Goal: Communication & Community: Answer question/provide support

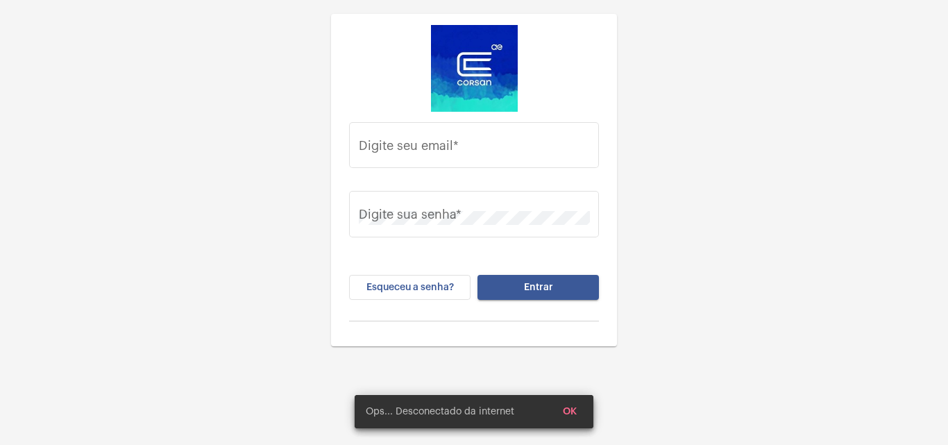
type input "juliana.inacio@operacaocorsan.com.br"
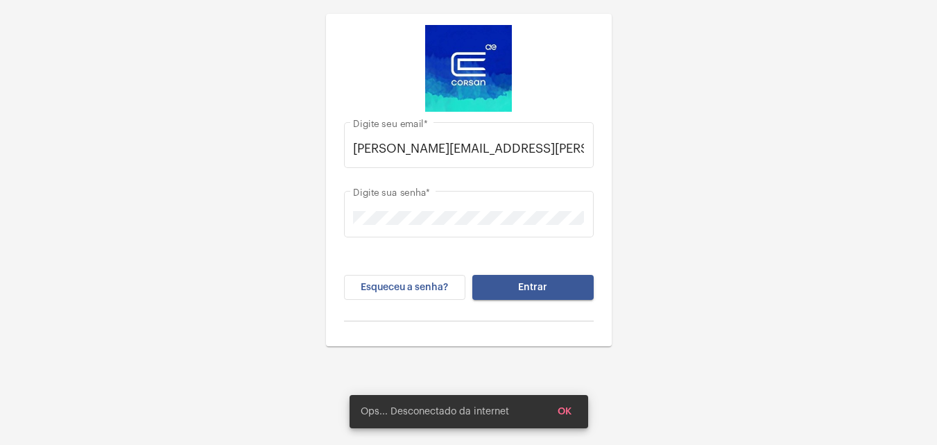
click at [541, 287] on span "Entrar" at bounding box center [532, 287] width 29 height 10
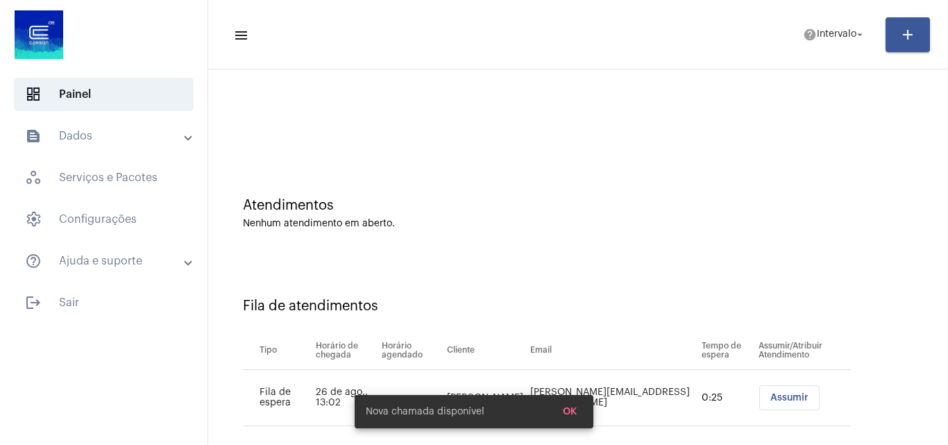
scroll to position [19, 0]
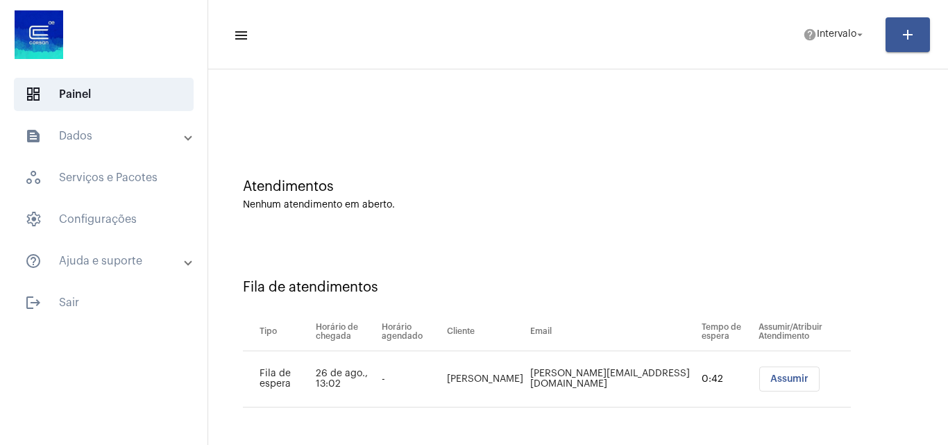
click at [781, 376] on span "Assumir" at bounding box center [789, 379] width 38 height 10
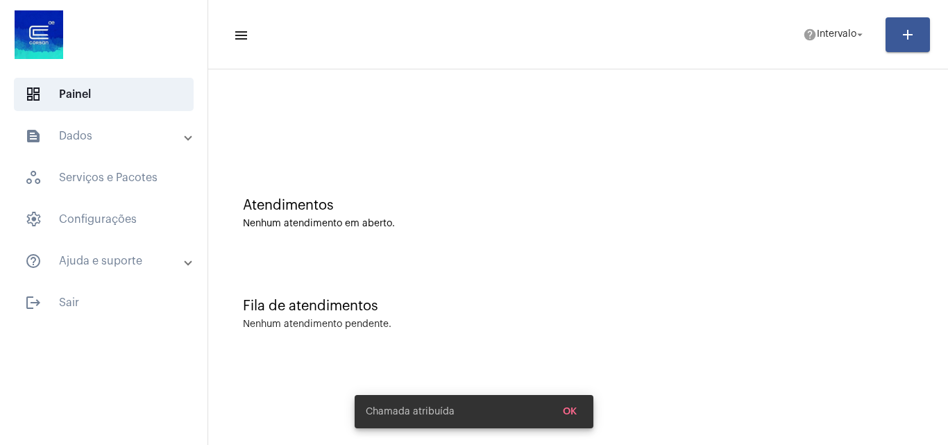
scroll to position [0, 0]
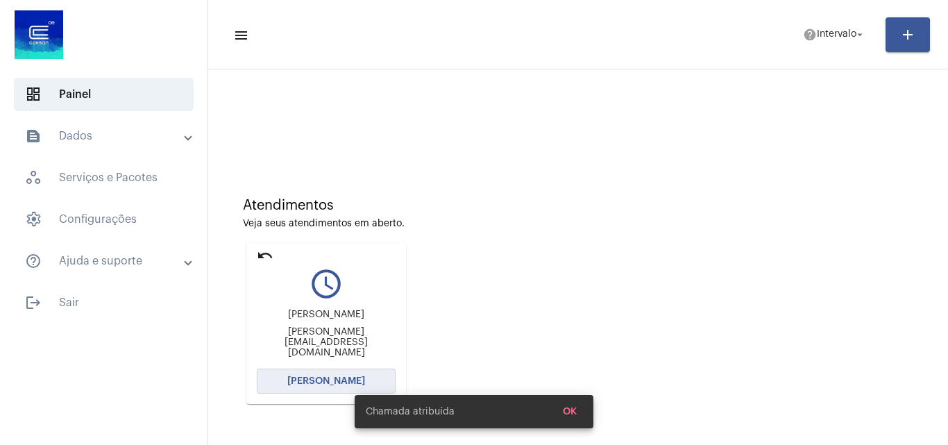
click at [318, 378] on span "[PERSON_NAME]" at bounding box center [326, 381] width 78 height 10
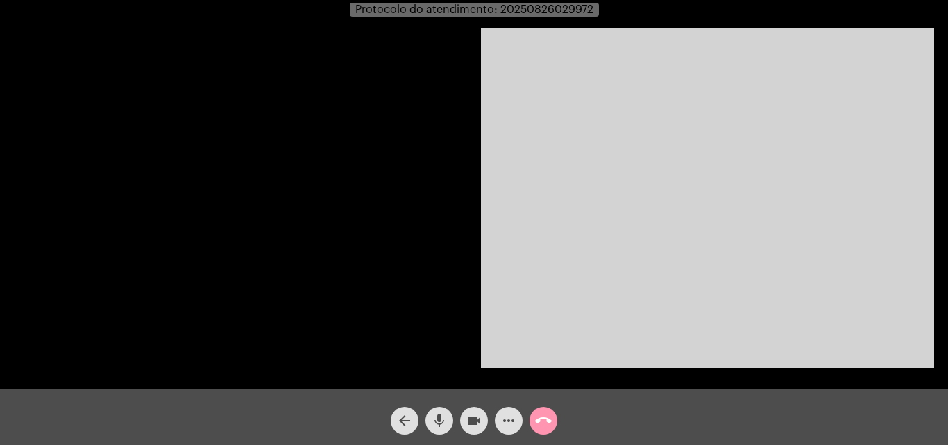
click at [564, 169] on video at bounding box center [707, 197] width 453 height 339
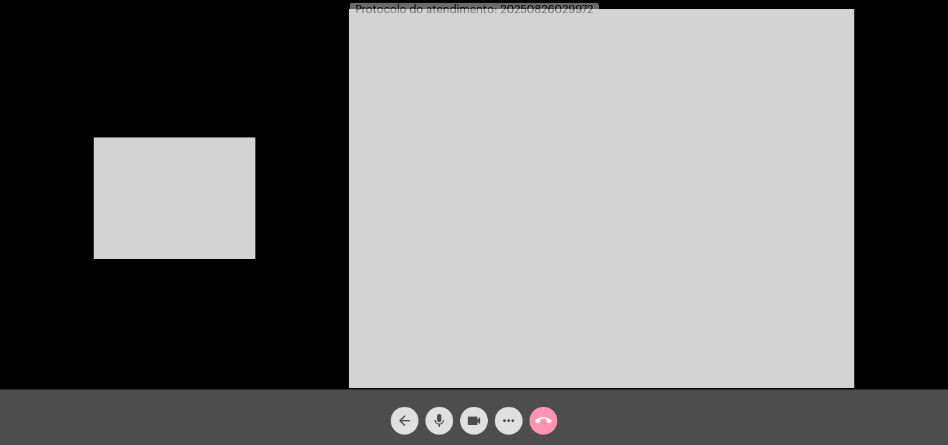
click at [237, 193] on video at bounding box center [175, 197] width 162 height 121
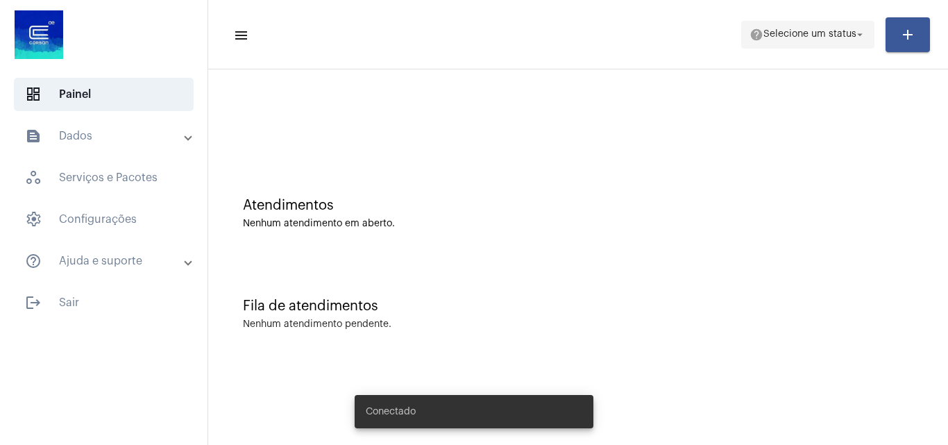
click at [848, 36] on span "Selecione um status" at bounding box center [809, 35] width 93 height 10
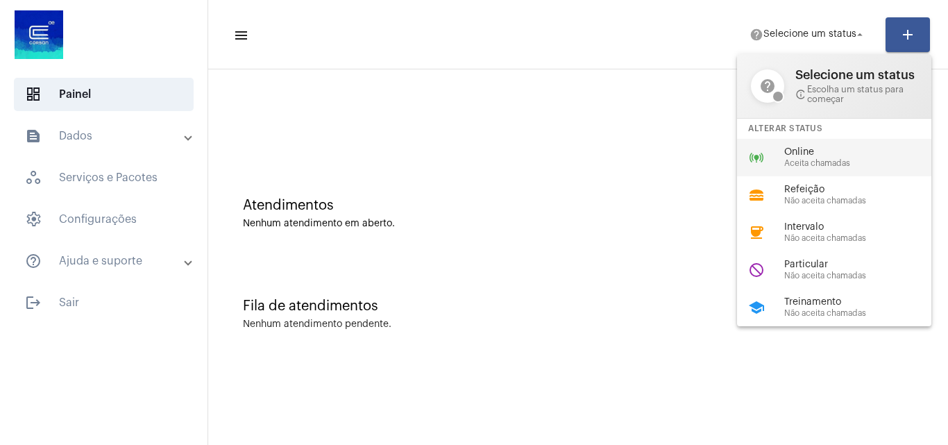
click at [803, 147] on span "Online" at bounding box center [863, 152] width 158 height 10
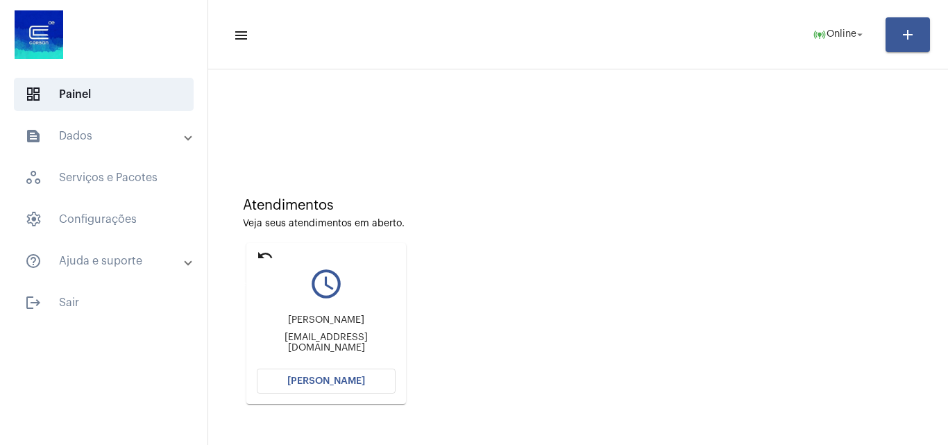
click at [267, 256] on mat-icon "undo" at bounding box center [265, 255] width 17 height 17
click at [264, 253] on mat-icon "undo" at bounding box center [265, 255] width 17 height 17
click at [379, 377] on button "[PERSON_NAME]" at bounding box center [326, 380] width 139 height 25
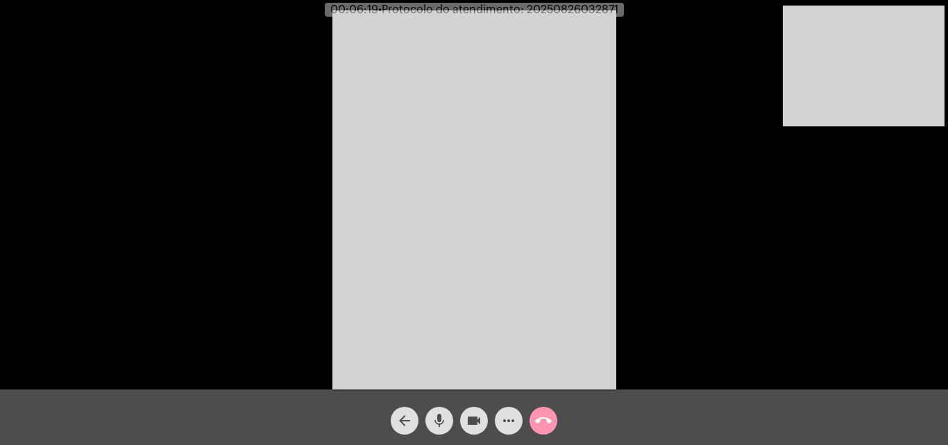
click at [440, 422] on mat-icon "mic" at bounding box center [439, 420] width 17 height 17
click at [473, 418] on mat-icon "videocam" at bounding box center [474, 420] width 17 height 17
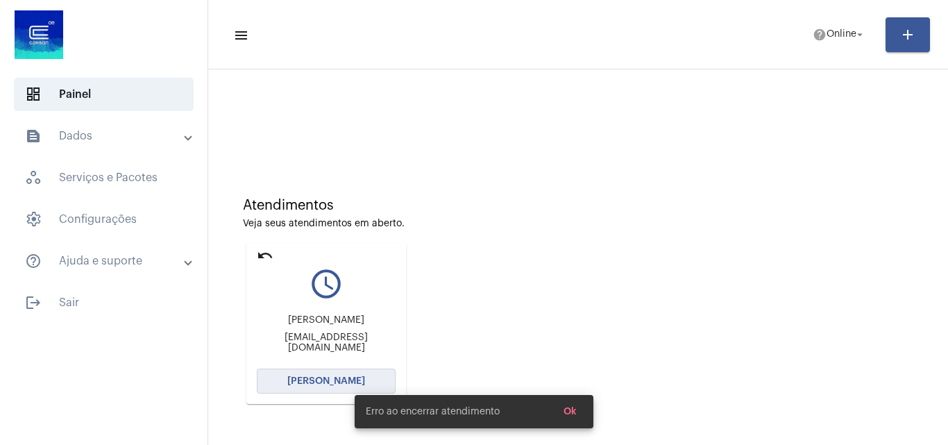
click at [368, 377] on button "[PERSON_NAME]" at bounding box center [326, 380] width 139 height 25
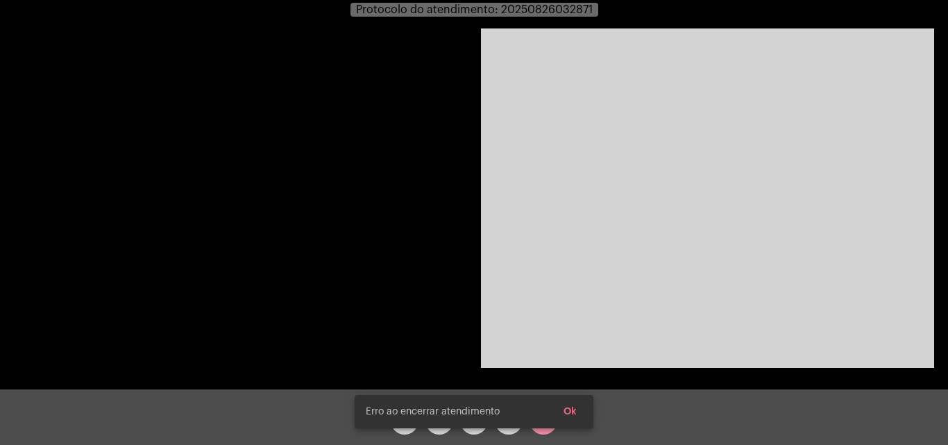
click at [578, 407] on button "Ok" at bounding box center [569, 411] width 35 height 25
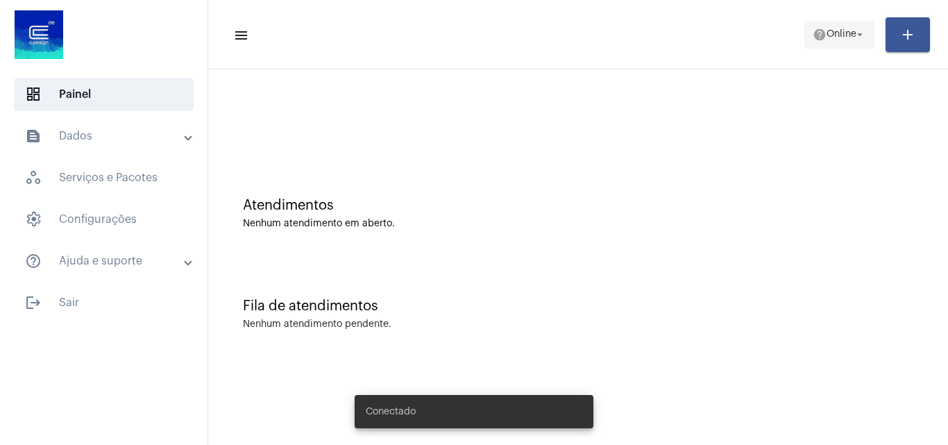
click at [831, 40] on span "help Online arrow_drop_down" at bounding box center [839, 34] width 53 height 25
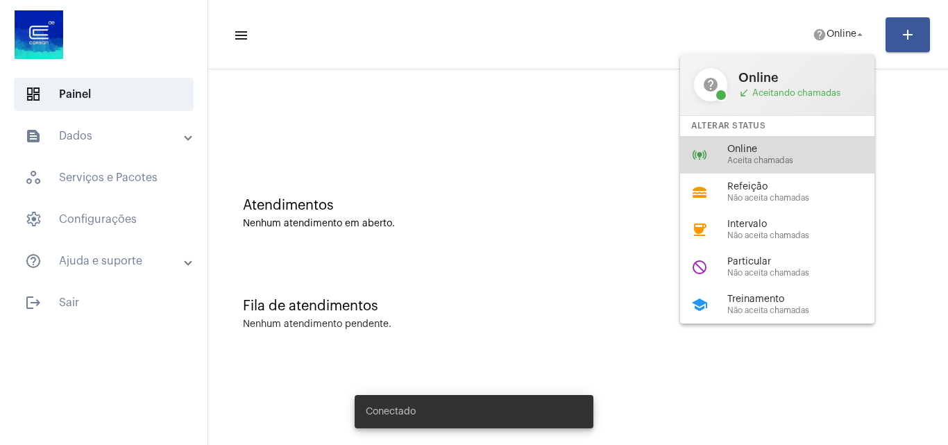
click at [793, 147] on span "Online" at bounding box center [806, 149] width 158 height 10
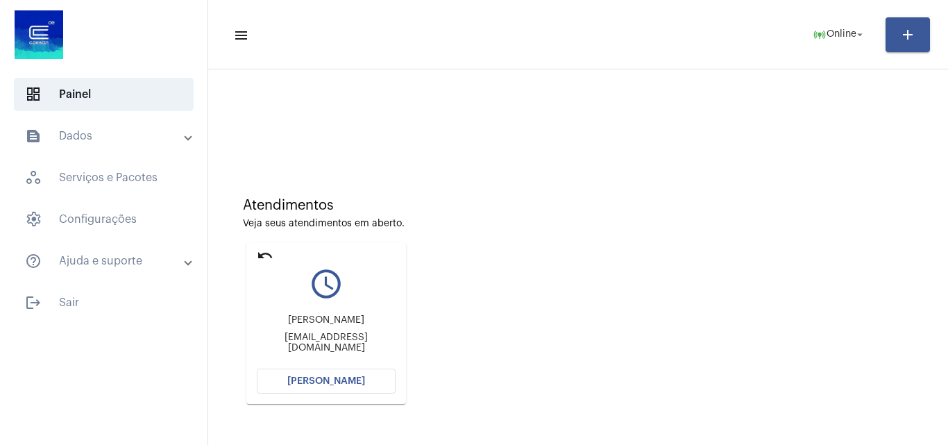
click at [360, 377] on span "[PERSON_NAME]" at bounding box center [326, 381] width 78 height 10
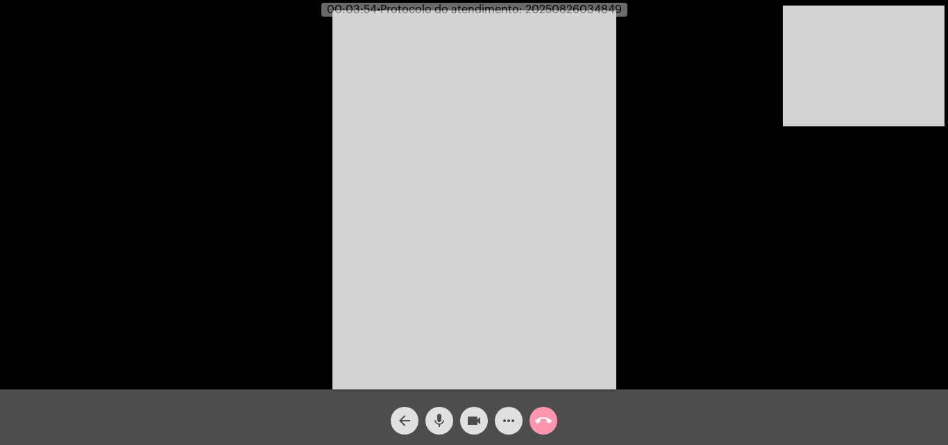
click at [576, 3] on span "00:03:54 • Protocolo do atendimento: 20250826034849" at bounding box center [474, 10] width 306 height 14
copy span "20250826034849"
click at [542, 419] on mat-icon "call_end" at bounding box center [543, 420] width 17 height 17
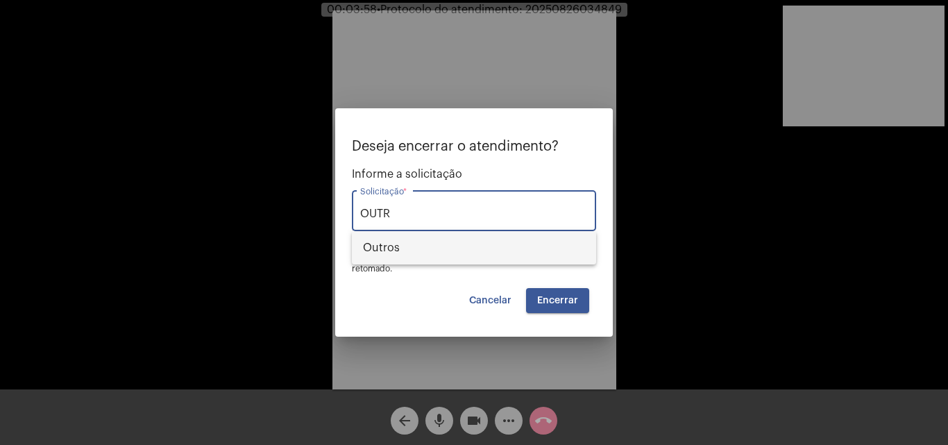
click at [457, 248] on span "Outros" at bounding box center [474, 247] width 222 height 33
type input "Outros"
click at [554, 289] on button "Encerrar" at bounding box center [557, 300] width 63 height 25
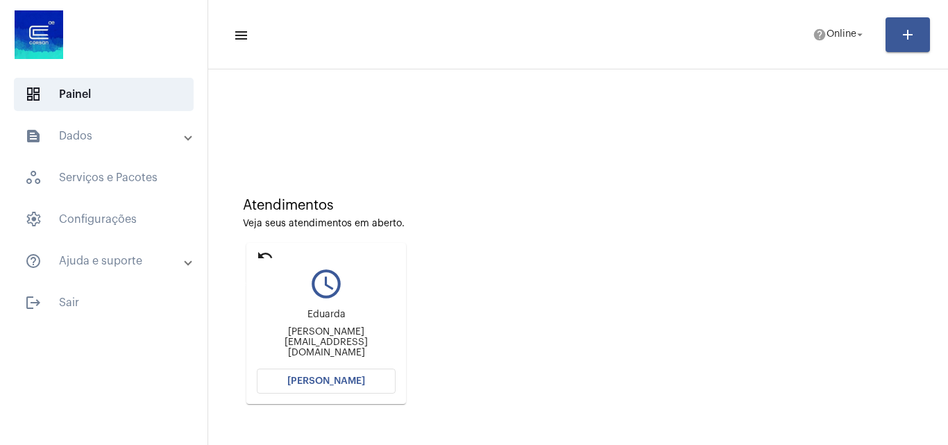
click at [265, 253] on mat-icon "undo" at bounding box center [265, 255] width 17 height 17
click at [337, 380] on span "[PERSON_NAME]" at bounding box center [326, 381] width 78 height 10
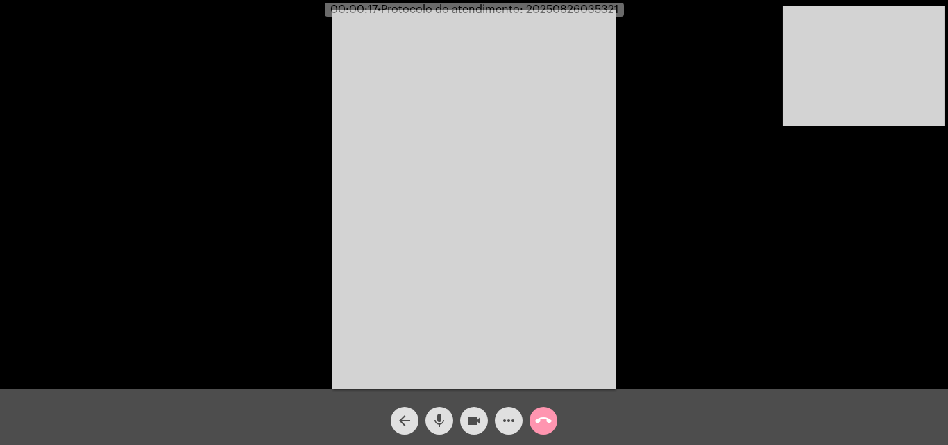
click at [720, 307] on div "Acessando Câmera e Microfone..." at bounding box center [473, 197] width 945 height 389
click at [545, 423] on mat-icon "call_end" at bounding box center [543, 420] width 17 height 17
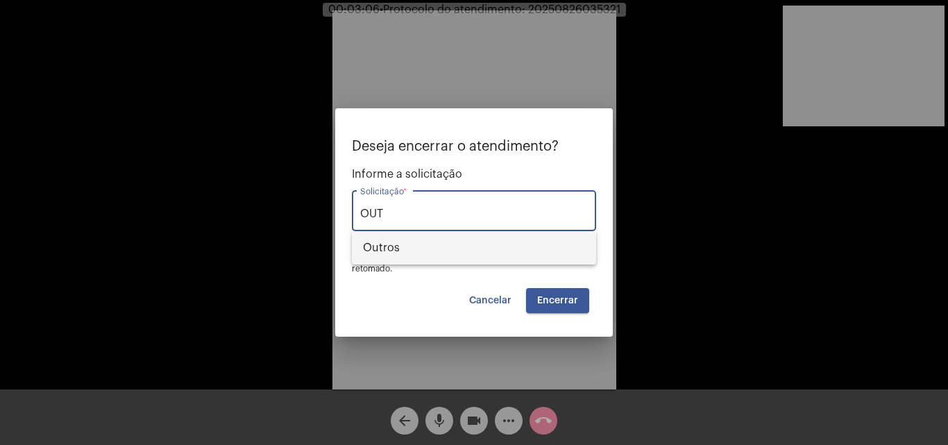
click at [502, 238] on span "Outros" at bounding box center [474, 247] width 222 height 33
type input "Outros"
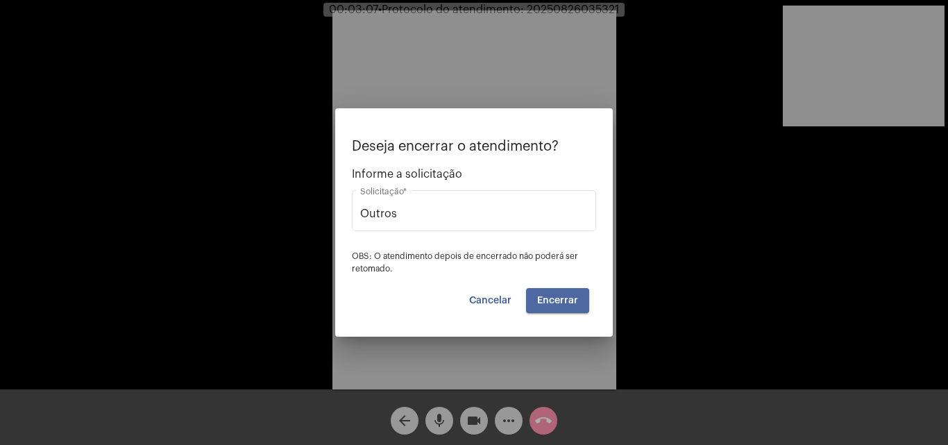
click at [561, 296] on span "Encerrar" at bounding box center [557, 301] width 41 height 10
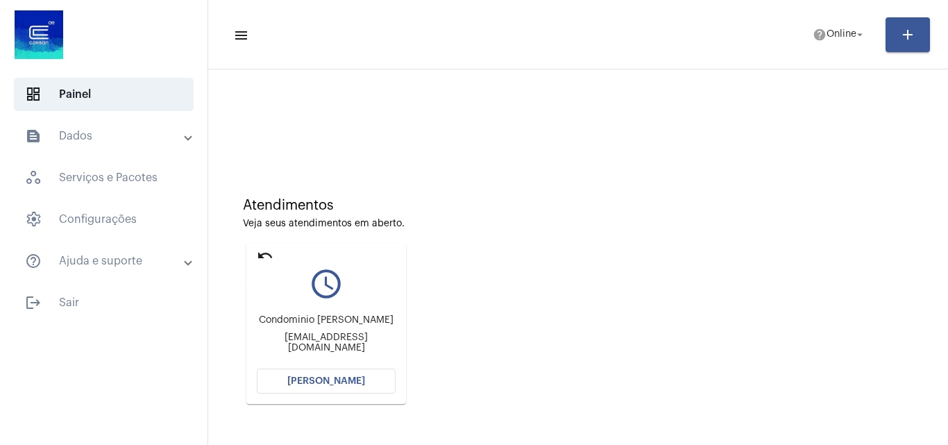
click at [271, 254] on mat-icon "undo" at bounding box center [265, 255] width 17 height 17
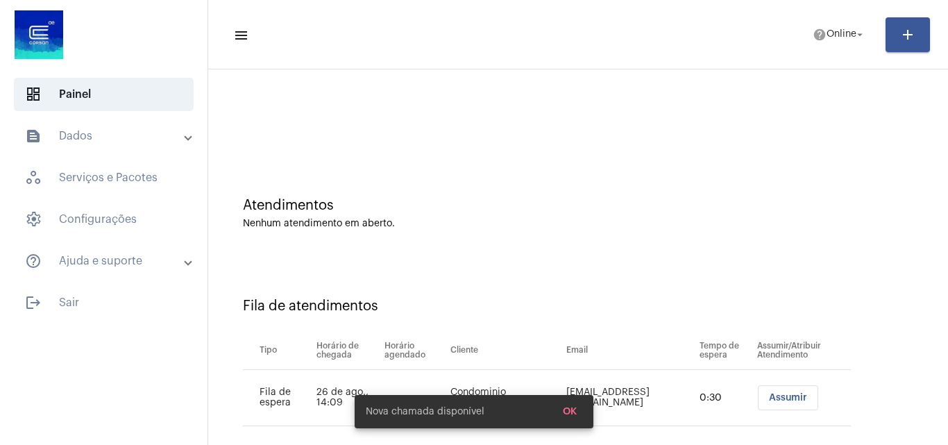
scroll to position [19, 0]
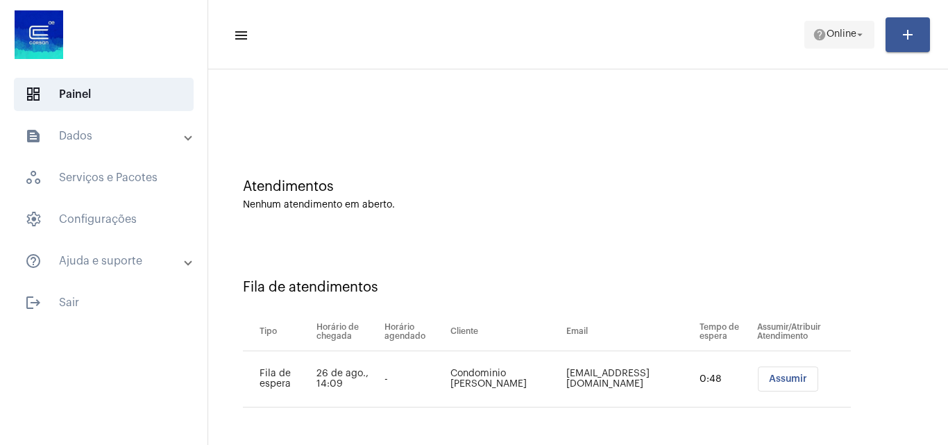
click at [850, 36] on span "Online" at bounding box center [841, 35] width 30 height 10
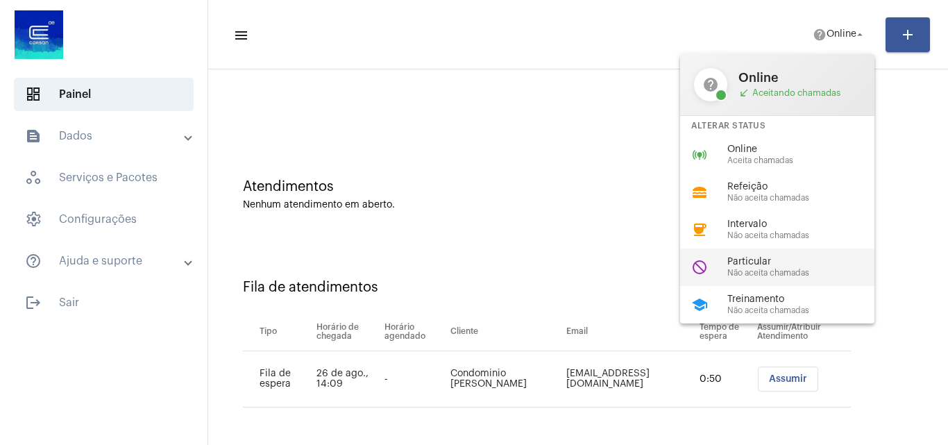
click at [772, 269] on span "Não aceita chamadas" at bounding box center [806, 273] width 158 height 9
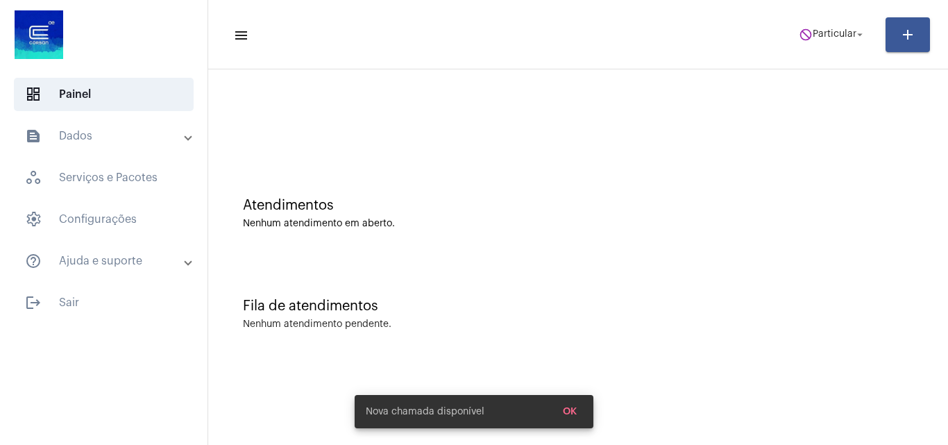
scroll to position [0, 0]
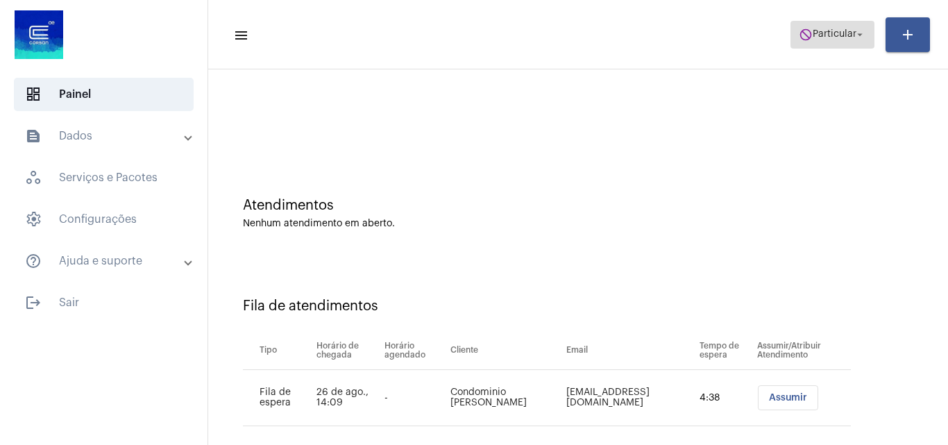
click at [807, 41] on mat-icon "do_not_disturb" at bounding box center [806, 35] width 14 height 14
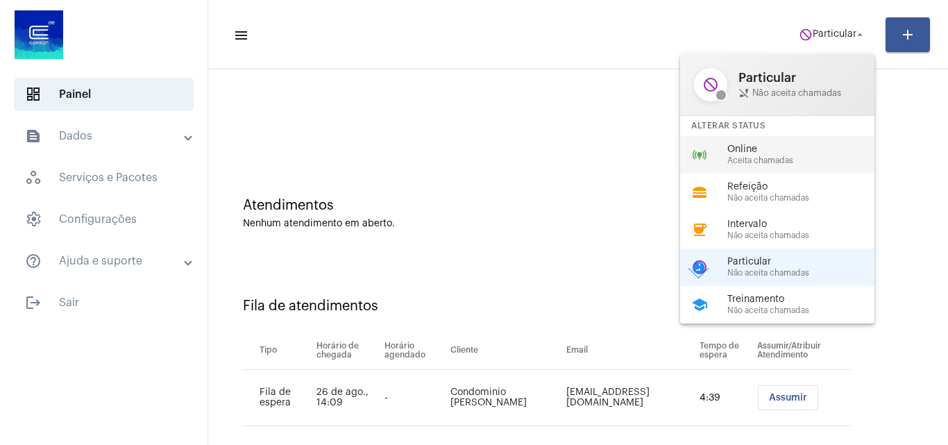
click at [754, 146] on span "Online" at bounding box center [806, 149] width 158 height 10
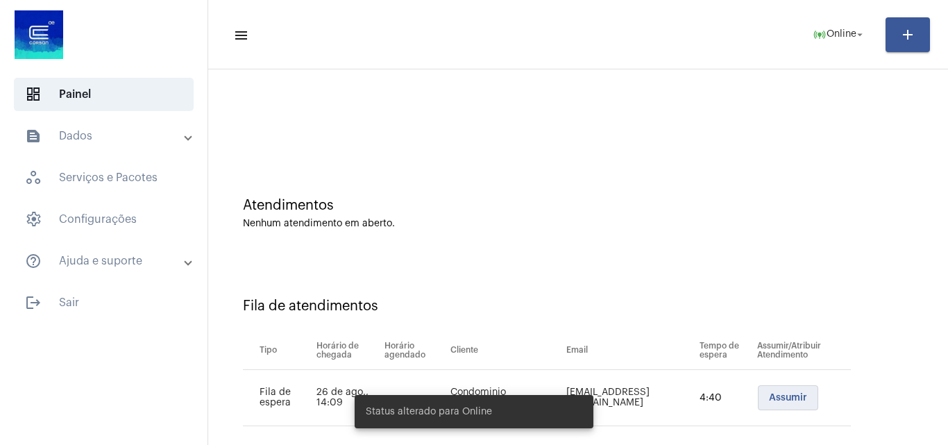
click at [767, 389] on button "Assumir" at bounding box center [788, 397] width 60 height 25
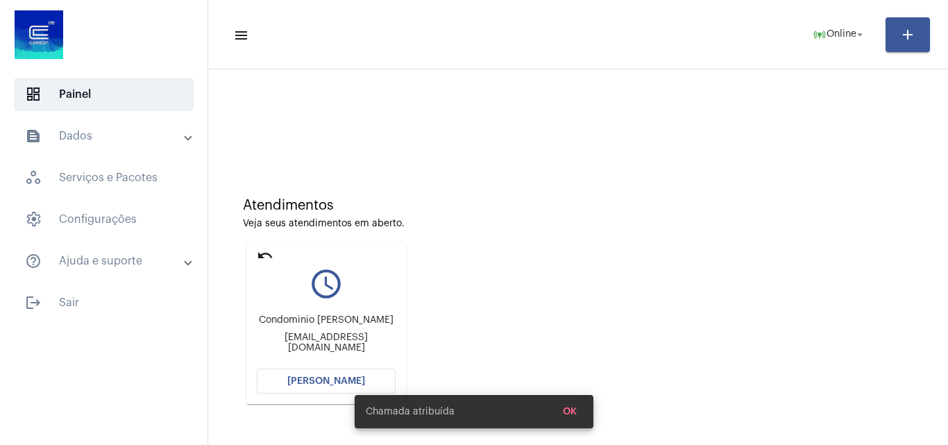
click at [356, 373] on button "[PERSON_NAME]" at bounding box center [326, 380] width 139 height 25
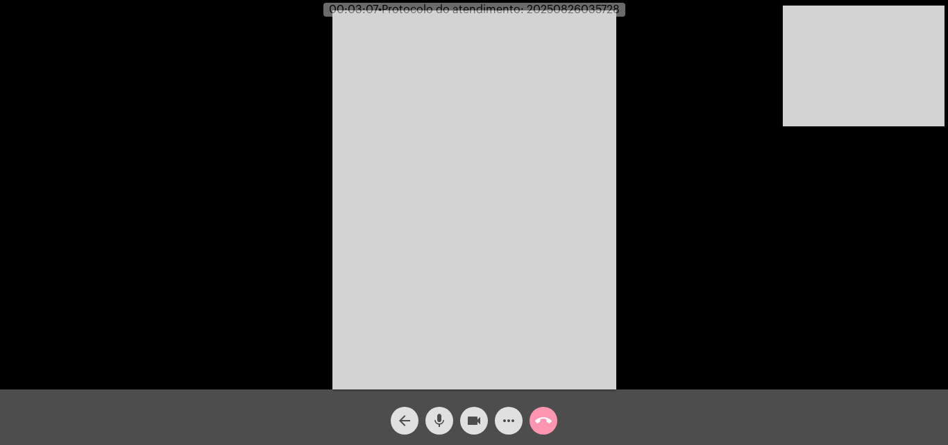
click at [543, 429] on span "call_end" at bounding box center [543, 421] width 17 height 28
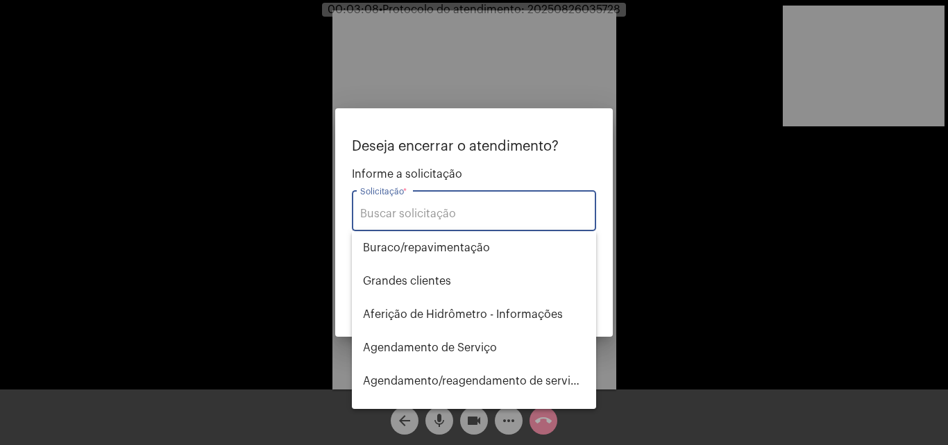
click at [496, 222] on div "Solicitação *" at bounding box center [474, 209] width 228 height 44
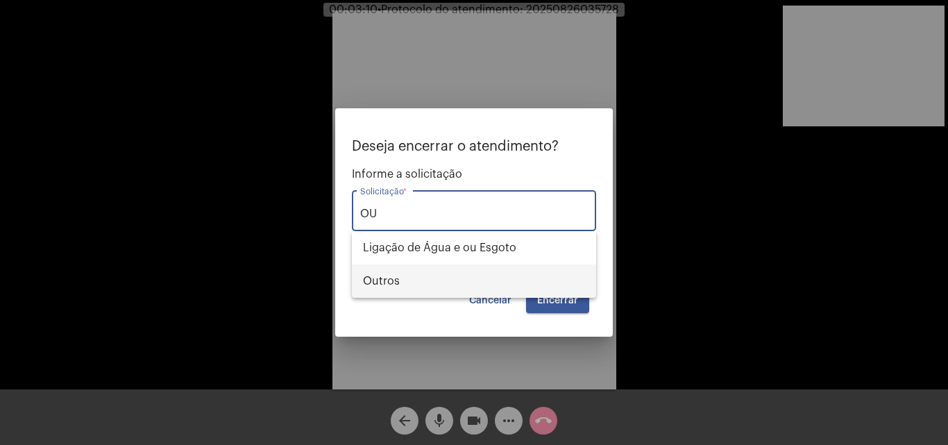
click at [486, 271] on span "Outros" at bounding box center [474, 280] width 222 height 33
type input "Outros"
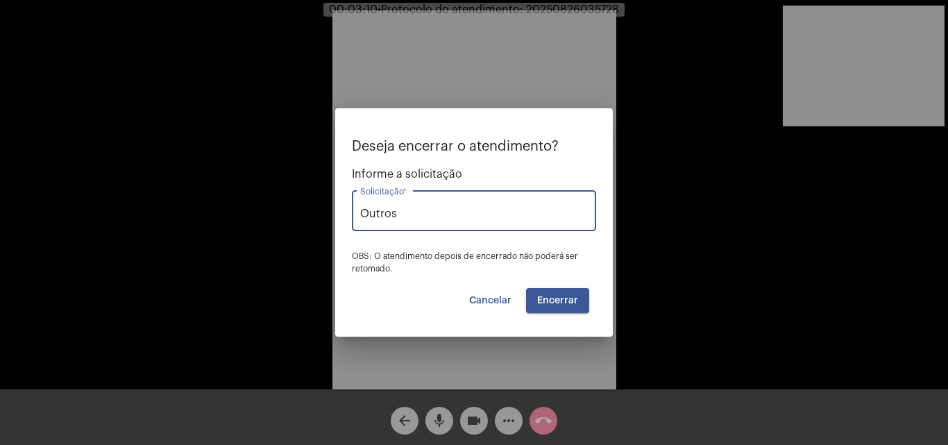
click at [545, 302] on span "Encerrar" at bounding box center [557, 301] width 41 height 10
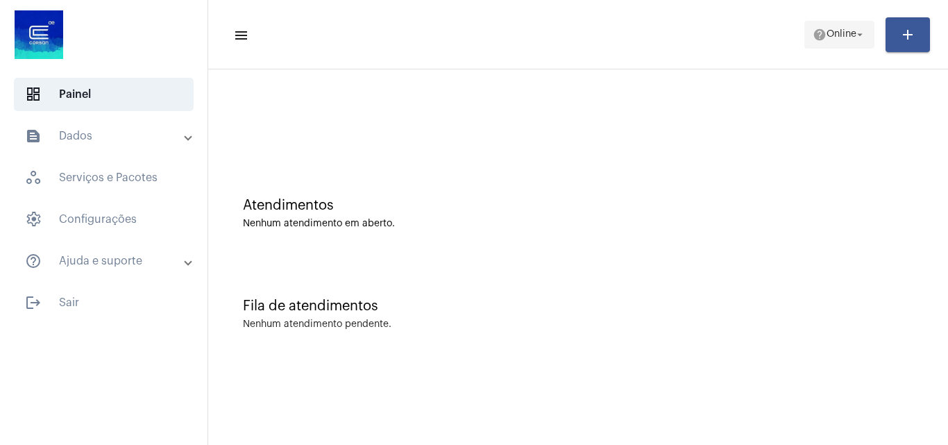
click at [840, 32] on span "Online" at bounding box center [841, 35] width 30 height 10
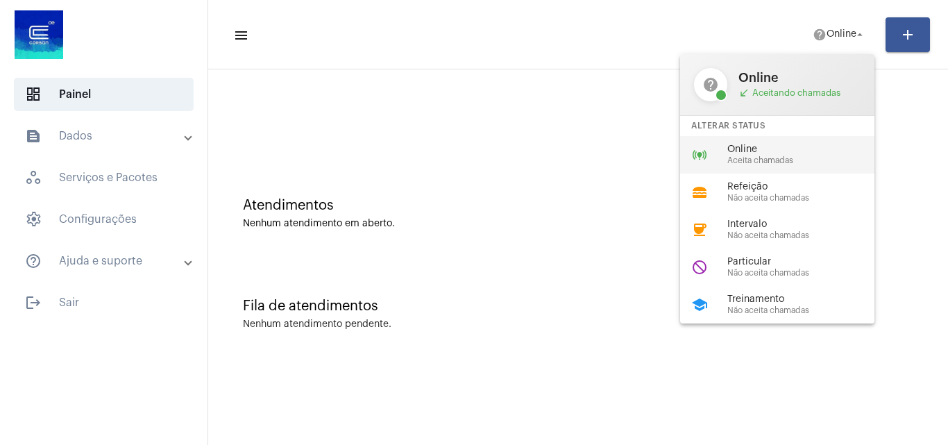
click at [781, 159] on span "Aceita chamadas" at bounding box center [806, 160] width 158 height 9
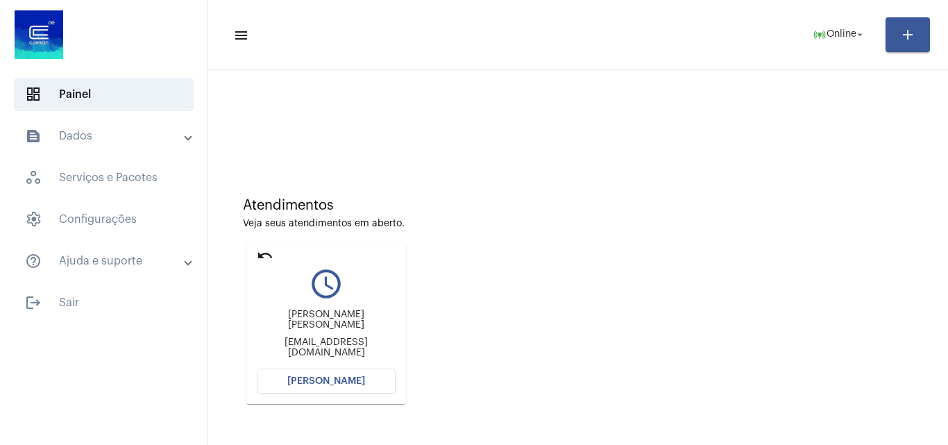
click at [268, 248] on mat-icon "undo" at bounding box center [265, 255] width 17 height 17
click at [272, 256] on mat-icon "undo" at bounding box center [265, 255] width 17 height 17
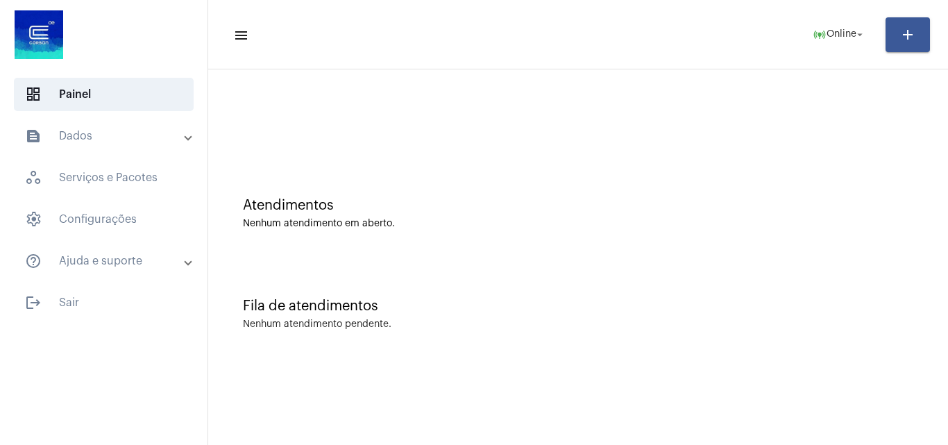
click at [788, 324] on div "Nenhum atendimento pendente." at bounding box center [578, 324] width 670 height 10
click at [854, 206] on div "Atendimentos" at bounding box center [578, 205] width 670 height 15
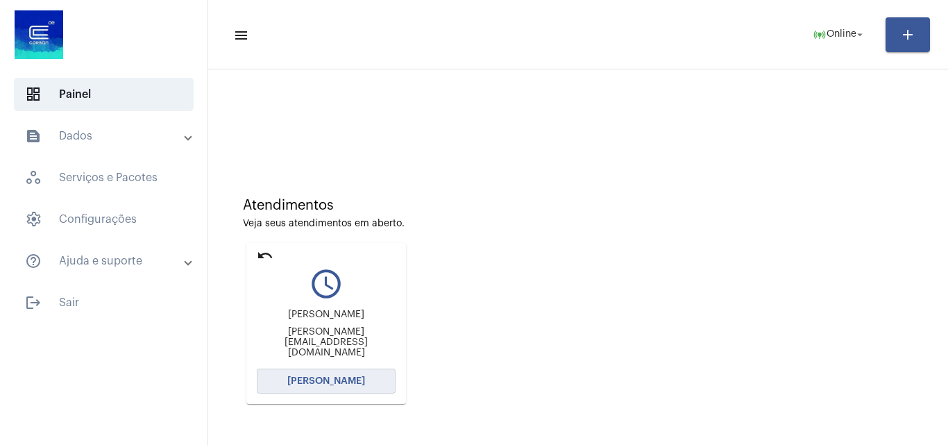
click at [348, 389] on button "[PERSON_NAME]" at bounding box center [326, 380] width 139 height 25
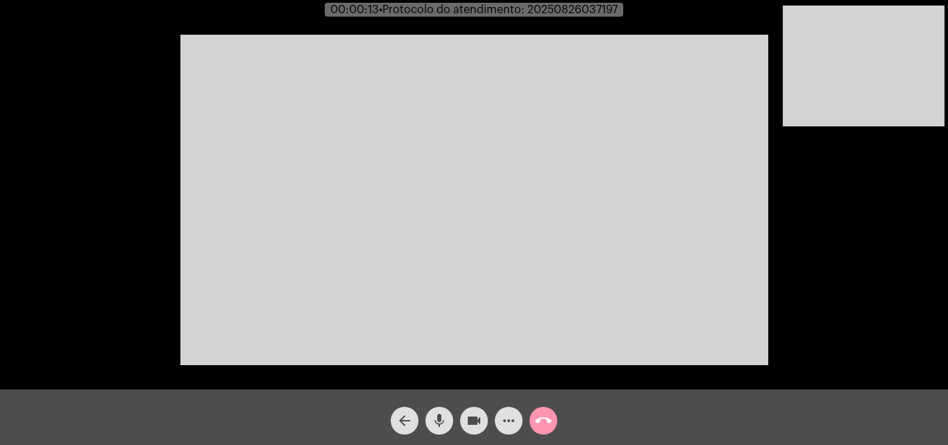
click at [835, 299] on div "Acessando Câmera e Microfone..." at bounding box center [473, 197] width 945 height 389
click at [445, 411] on span "mic" at bounding box center [439, 421] width 17 height 28
click at [445, 411] on span "mic_off" at bounding box center [439, 421] width 17 height 28
click at [445, 421] on mat-icon "mic" at bounding box center [439, 420] width 17 height 17
click at [452, 419] on button "mic_off" at bounding box center [439, 421] width 28 height 28
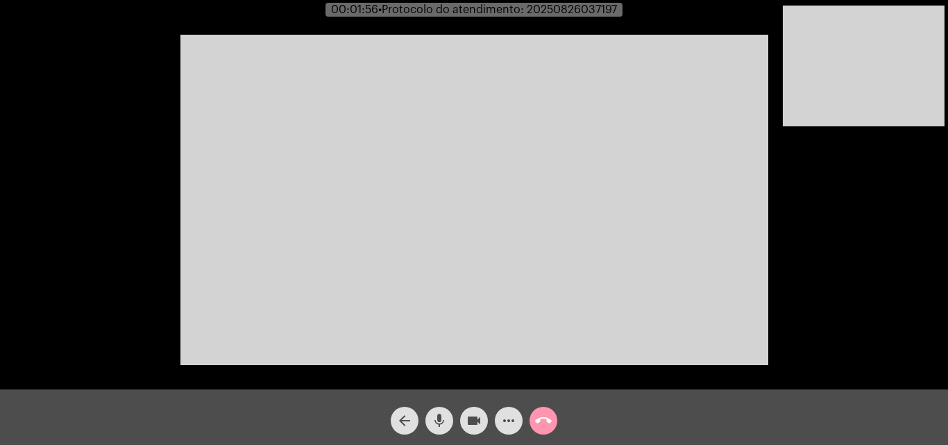
click at [434, 426] on mat-icon "mic" at bounding box center [439, 420] width 17 height 17
click at [473, 416] on mat-icon "videocam" at bounding box center [474, 420] width 17 height 17
click at [473, 416] on mat-icon "videocam_off" at bounding box center [474, 420] width 17 height 17
click at [429, 420] on button "mic_off" at bounding box center [439, 421] width 28 height 28
click at [446, 419] on mat-icon "mic" at bounding box center [439, 420] width 17 height 17
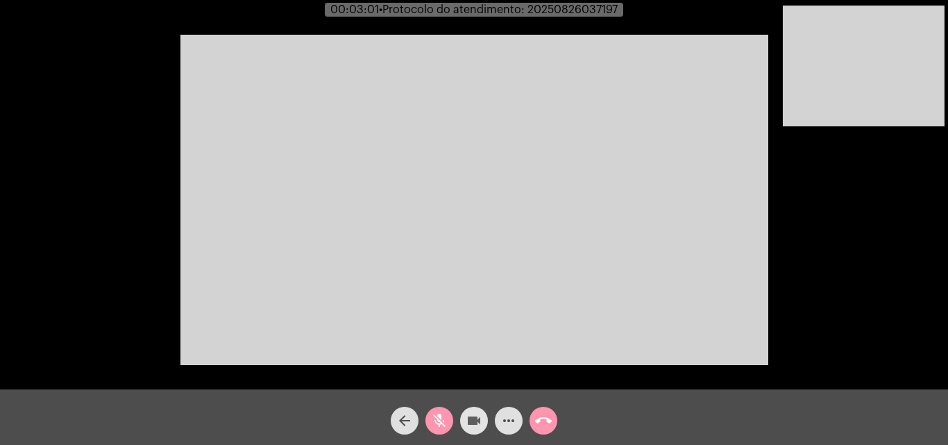
click at [472, 421] on mat-icon "videocam" at bounding box center [474, 420] width 17 height 17
click at [477, 407] on span "videocam_off" at bounding box center [474, 421] width 17 height 28
click at [439, 415] on mat-icon "mic_off" at bounding box center [439, 420] width 17 height 17
click at [541, 416] on mat-icon "call_end" at bounding box center [543, 420] width 17 height 17
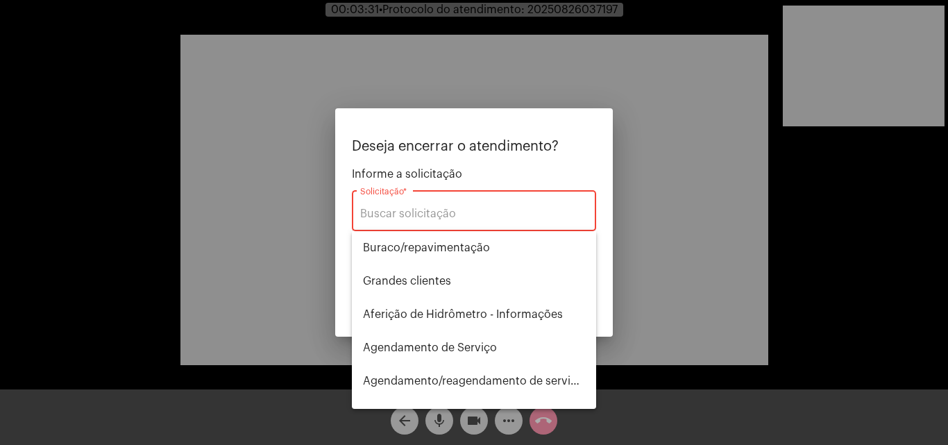
click at [459, 201] on div "Solicitação *" at bounding box center [474, 209] width 228 height 44
click at [459, 210] on input "Solicitação *" at bounding box center [474, 213] width 228 height 12
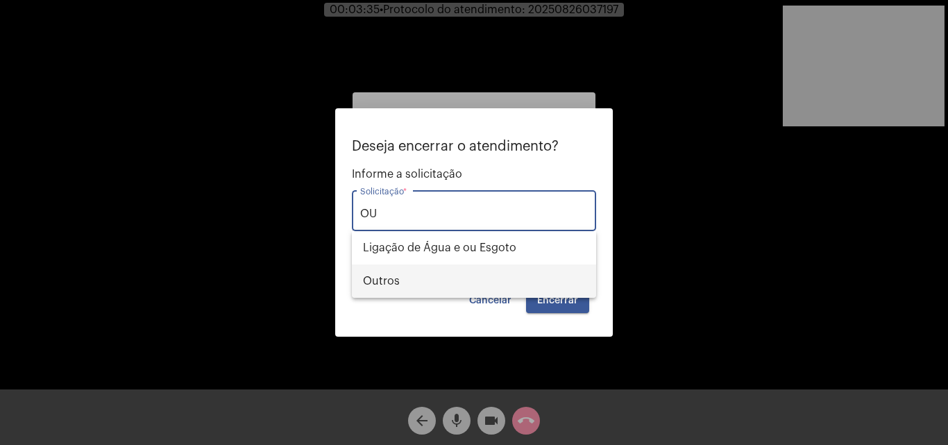
click at [457, 283] on span "Outros" at bounding box center [474, 280] width 222 height 33
type input "Outros"
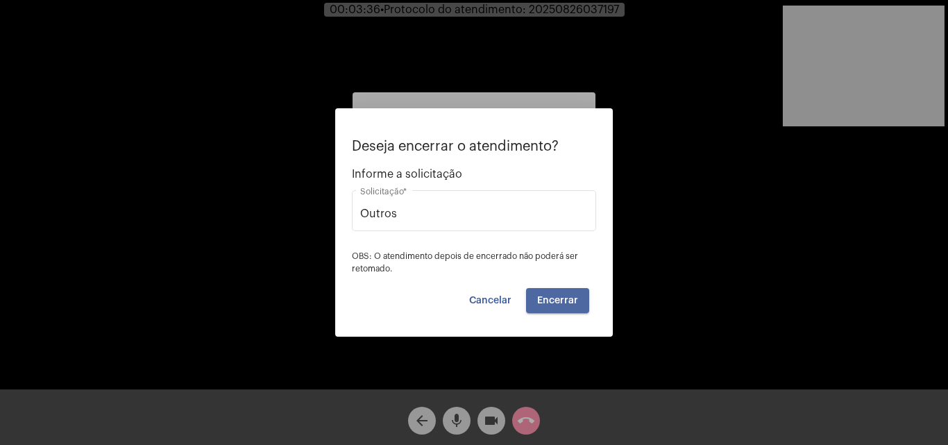
click at [561, 303] on span "Encerrar" at bounding box center [557, 301] width 41 height 10
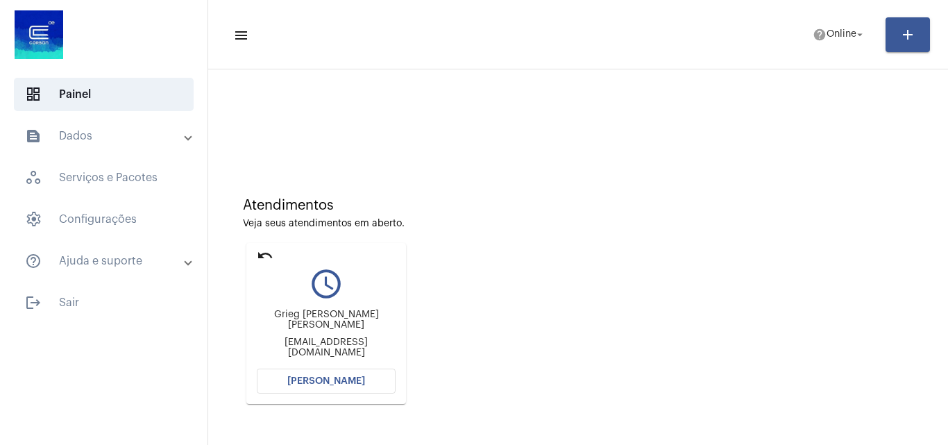
click at [263, 255] on mat-icon "undo" at bounding box center [265, 255] width 17 height 17
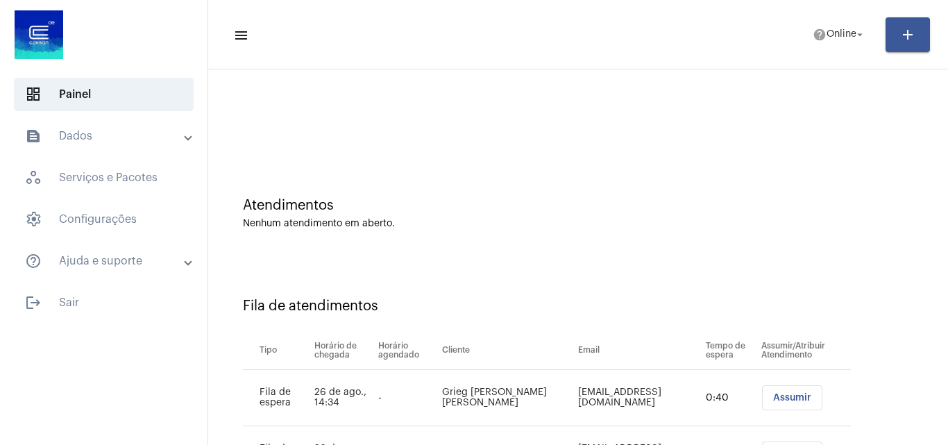
scroll to position [131, 0]
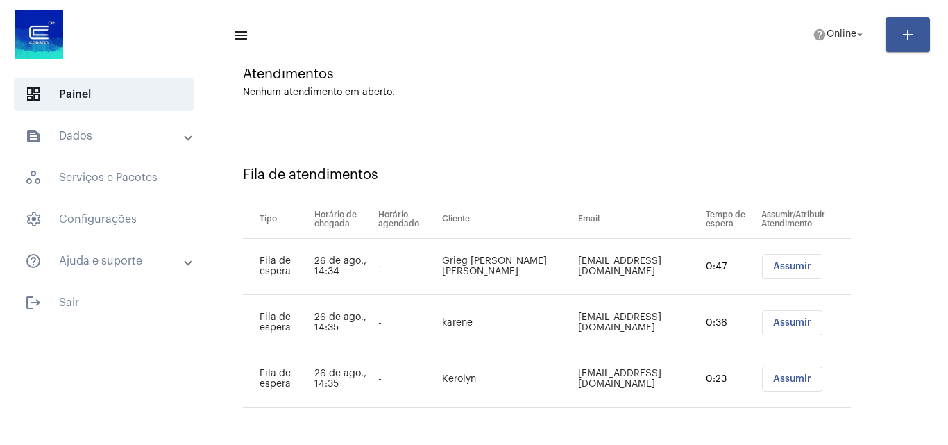
click at [773, 272] on button "Assumir" at bounding box center [792, 266] width 60 height 25
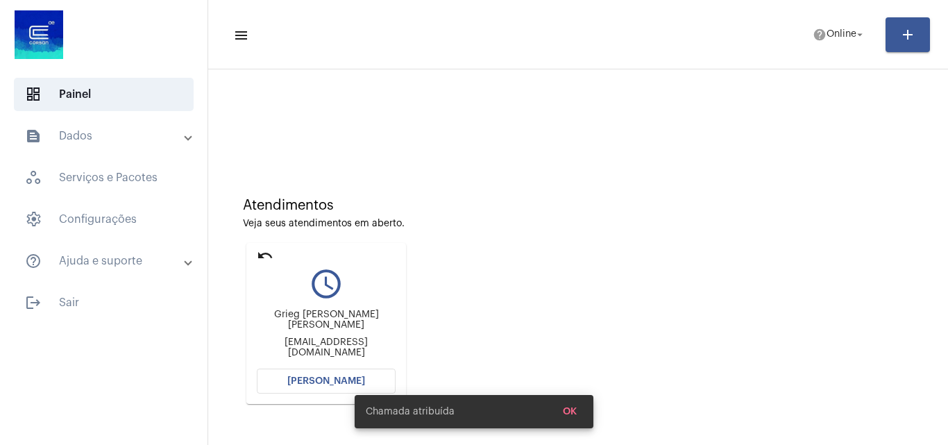
click at [352, 375] on button "[PERSON_NAME]" at bounding box center [326, 380] width 139 height 25
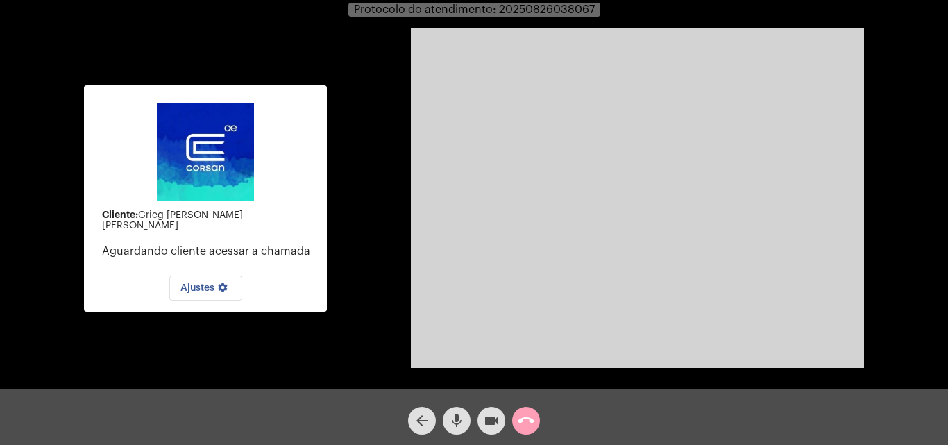
click at [523, 411] on span "call_end" at bounding box center [526, 421] width 17 height 28
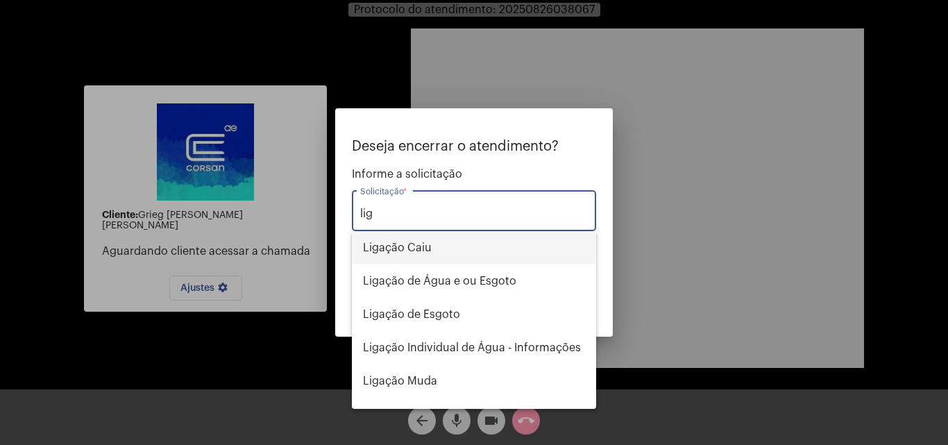
click at [487, 245] on span "Ligação Caiu" at bounding box center [474, 247] width 222 height 33
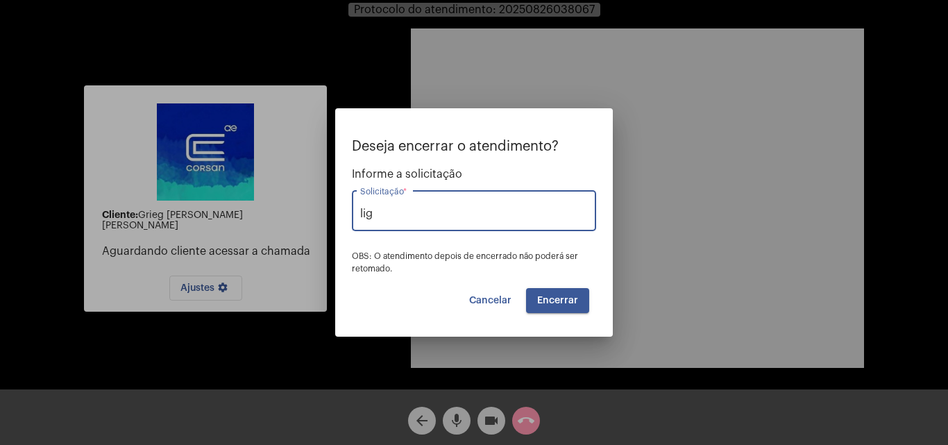
type input "Ligação Caiu"
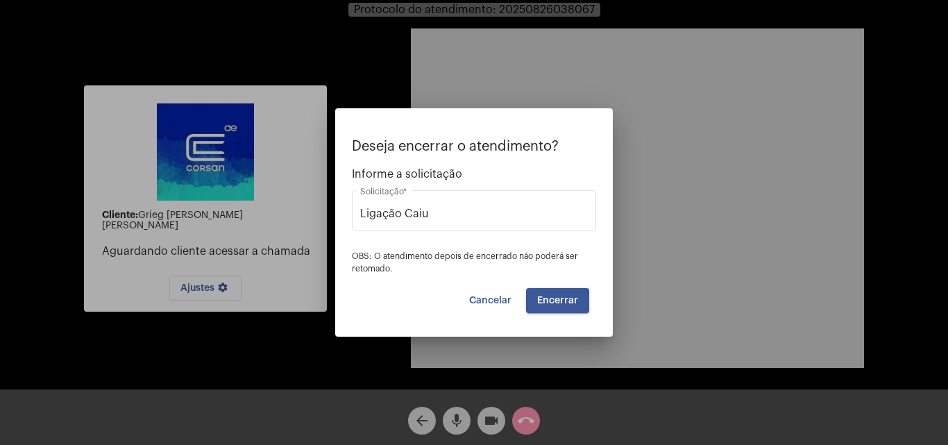
click at [579, 317] on mat-dialog-container "Deseja encerrar o atendimento? Informe a solicitação Ligação Caiu Solicitação *…" at bounding box center [474, 222] width 278 height 228
click at [568, 303] on span "Encerrar" at bounding box center [557, 301] width 41 height 10
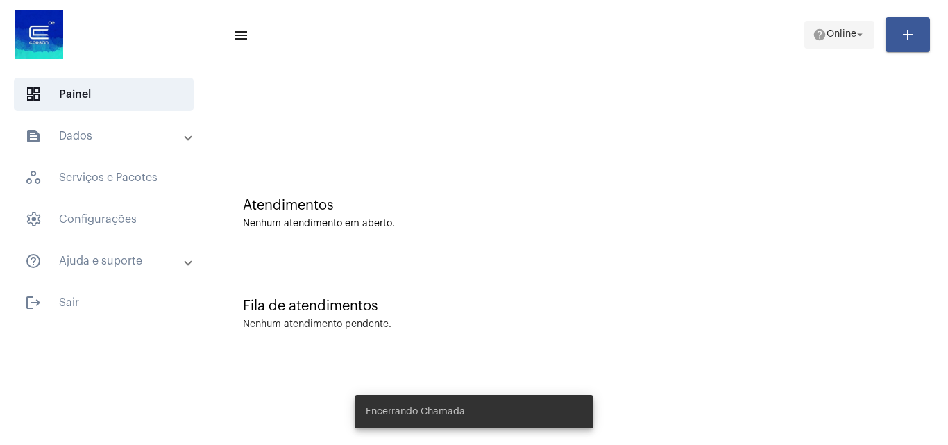
click at [841, 27] on span "help Online arrow_drop_down" at bounding box center [839, 34] width 53 height 25
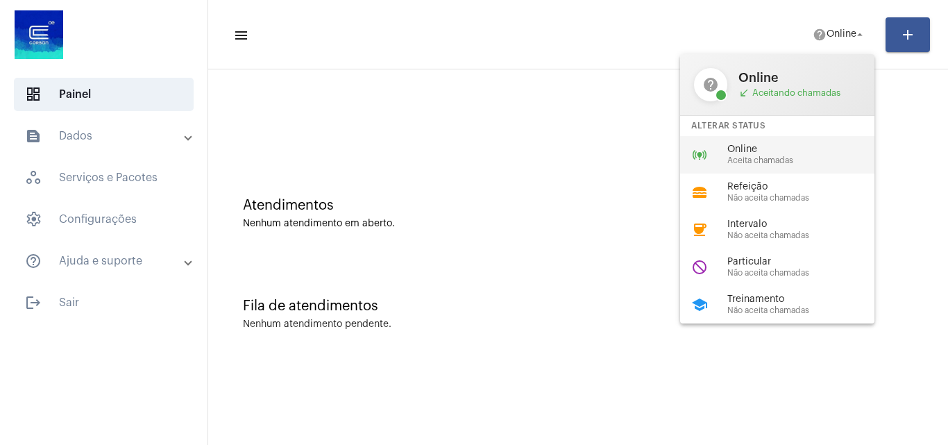
click at [828, 144] on span "Online" at bounding box center [806, 149] width 158 height 10
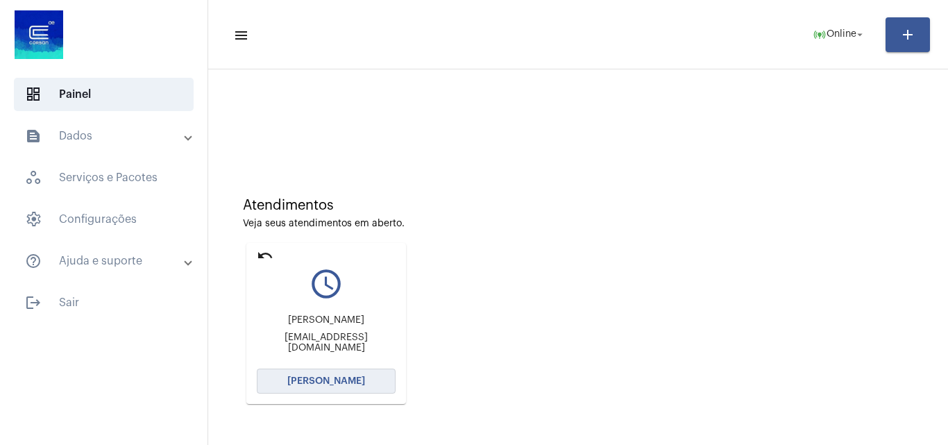
click at [337, 384] on span "[PERSON_NAME]" at bounding box center [326, 381] width 78 height 10
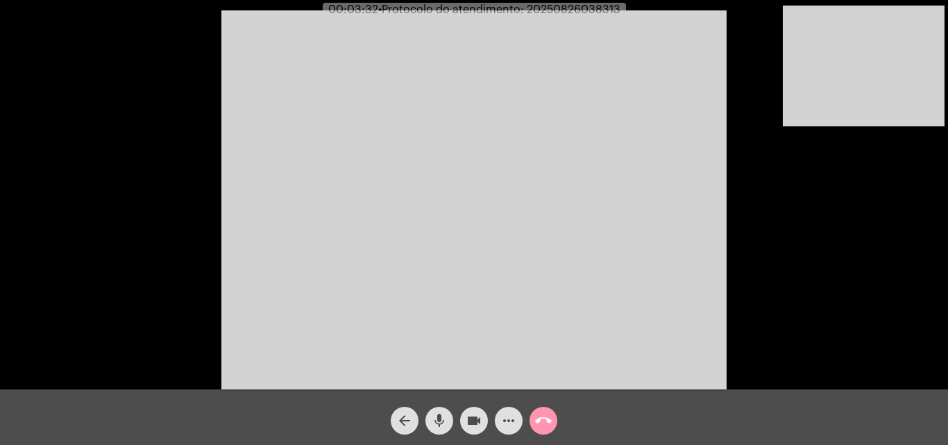
click at [434, 421] on mat-icon "mic" at bounding box center [439, 420] width 17 height 17
click at [434, 421] on mat-icon "mic_off" at bounding box center [439, 420] width 17 height 17
click at [445, 408] on span "mic" at bounding box center [439, 421] width 17 height 28
click at [445, 408] on span "mic_off" at bounding box center [439, 421] width 17 height 28
click at [439, 418] on mat-icon "mic" at bounding box center [439, 420] width 17 height 17
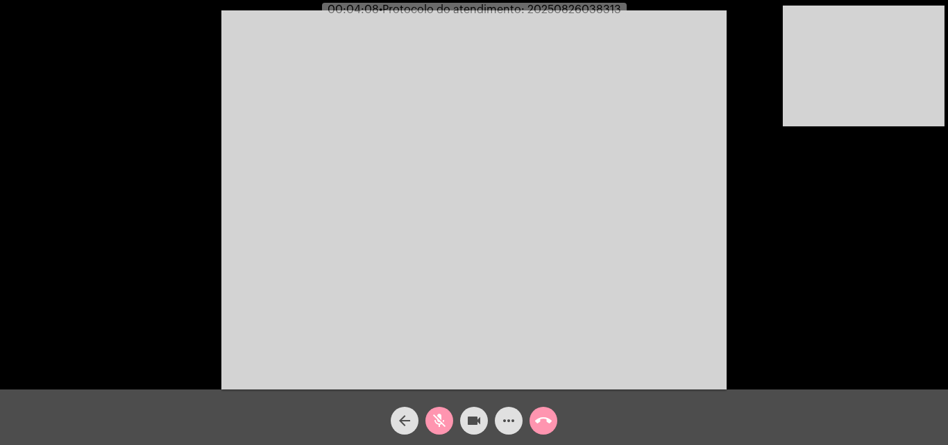
click at [439, 418] on mat-icon "mic_off" at bounding box center [439, 420] width 17 height 17
click at [439, 418] on mat-icon "mic" at bounding box center [439, 420] width 17 height 17
click at [443, 425] on mat-icon "mic_off" at bounding box center [439, 420] width 17 height 17
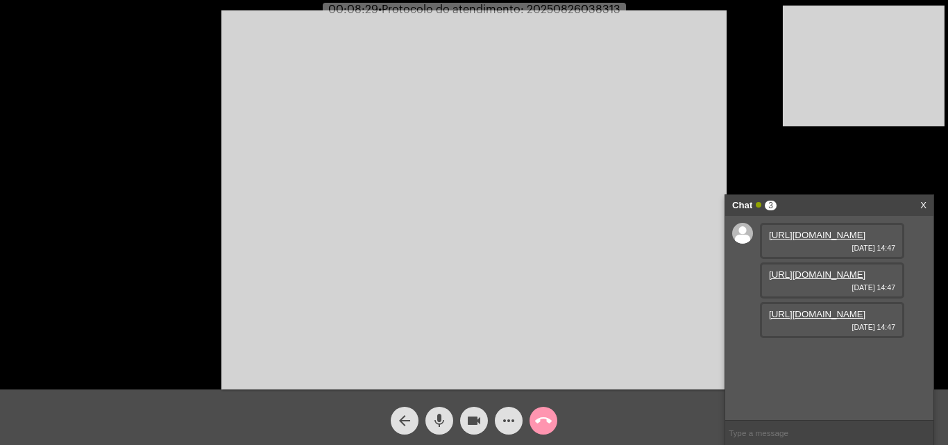
click at [829, 240] on link "https://neft-transfer-bucket.s3.amazonaws.com/temp-3e57cb0e-4818-e0d5-5ed4-bfd8…" at bounding box center [817, 235] width 96 height 10
click at [824, 280] on link "https://neft-transfer-bucket.s3.amazonaws.com/temp-453b1230-fbe4-3667-d335-ed43…" at bounding box center [817, 274] width 96 height 10
click at [807, 319] on link "https://neft-transfer-bucket.s3.amazonaws.com/temp-10cd4c0b-fb9a-e2ba-7548-e92e…" at bounding box center [817, 314] width 96 height 10
click at [445, 421] on mat-icon "mic" at bounding box center [439, 420] width 17 height 17
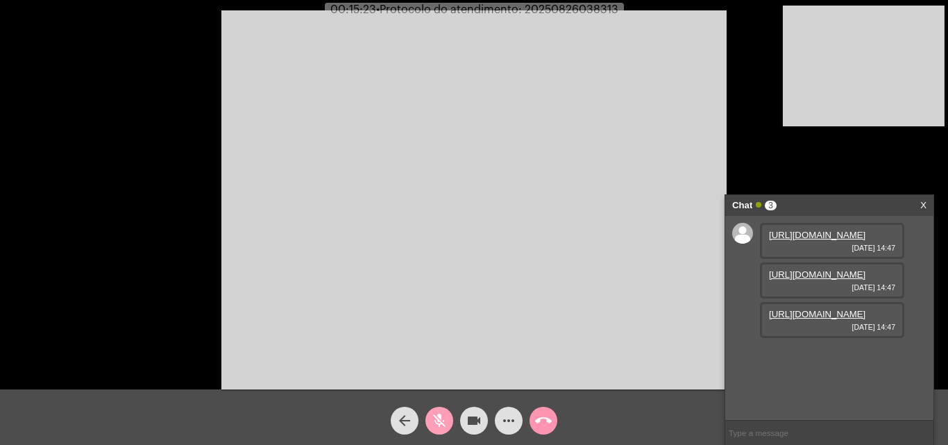
click at [442, 415] on mat-icon "mic_off" at bounding box center [439, 420] width 17 height 17
click at [512, 418] on mat-icon "more_horiz" at bounding box center [508, 420] width 17 height 17
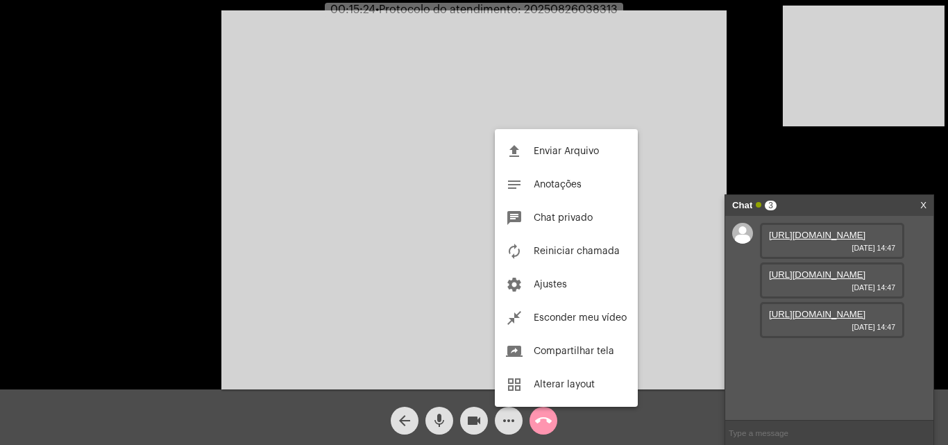
click at [287, 198] on div at bounding box center [474, 222] width 948 height 445
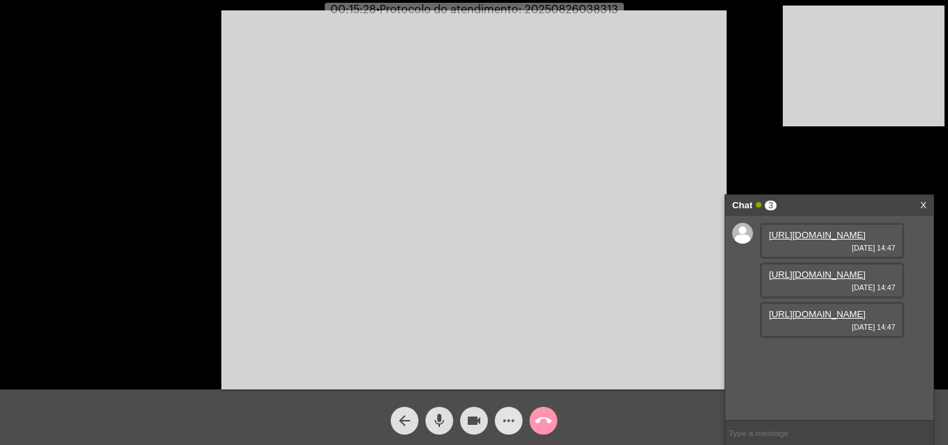
click at [508, 422] on mat-icon "more_horiz" at bounding box center [508, 420] width 17 height 17
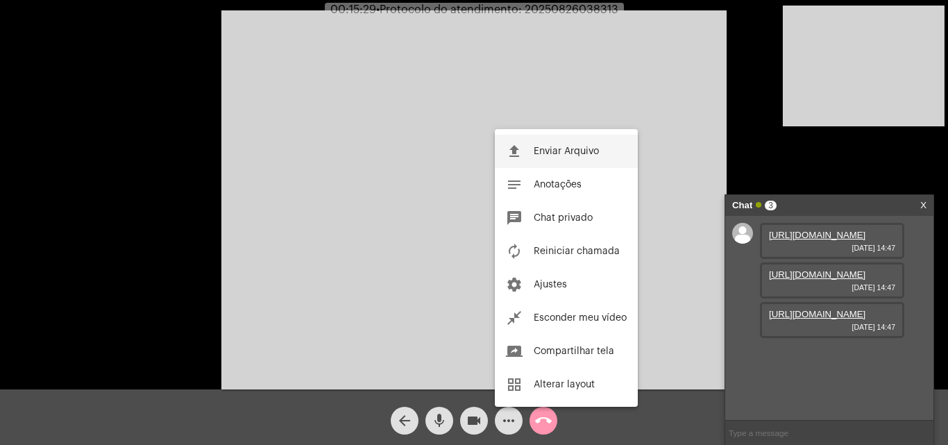
click at [540, 153] on span "Enviar Arquivo" at bounding box center [566, 151] width 65 height 10
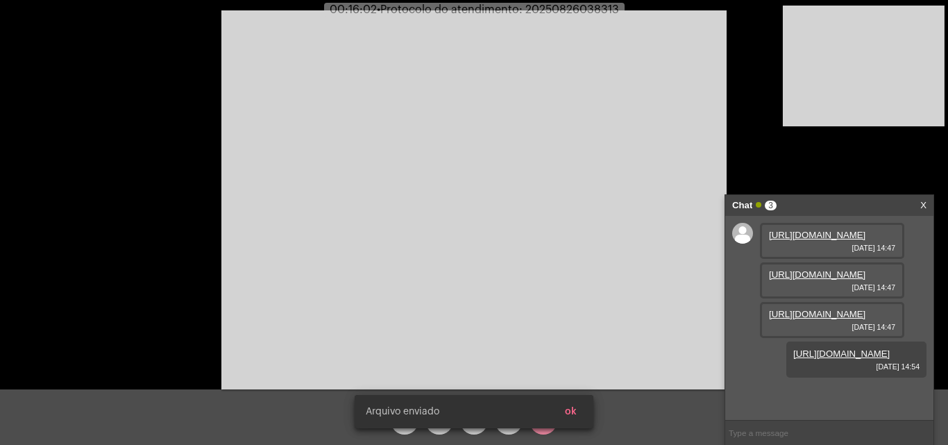
scroll to position [83, 0]
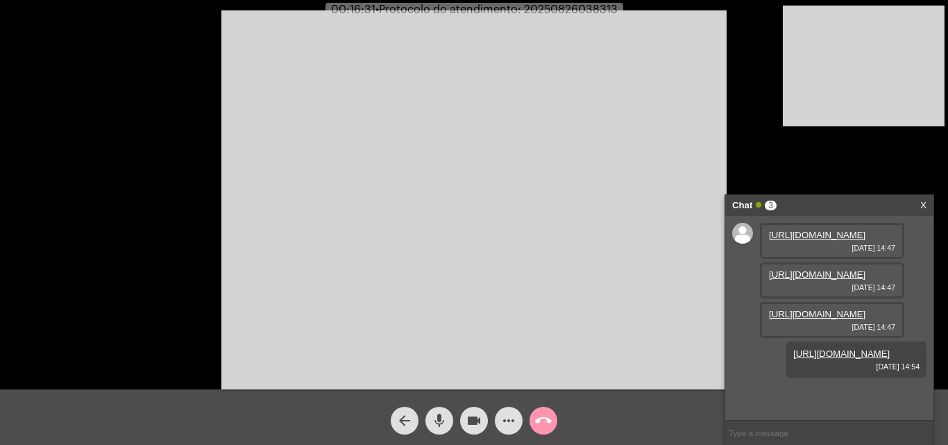
click at [571, 8] on span "• Protocolo do atendimento: 20250826038313" at bounding box center [496, 9] width 242 height 11
copy span "20250826038313"
click at [793, 425] on input "text" at bounding box center [829, 432] width 208 height 24
paste input "20250826038313"
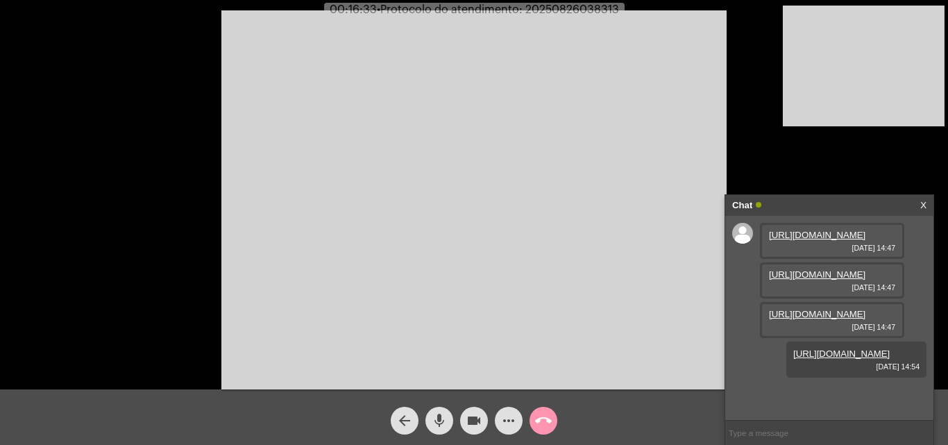
type input "20250826038313"
click at [546, 424] on mat-icon "call_end" at bounding box center [543, 420] width 17 height 17
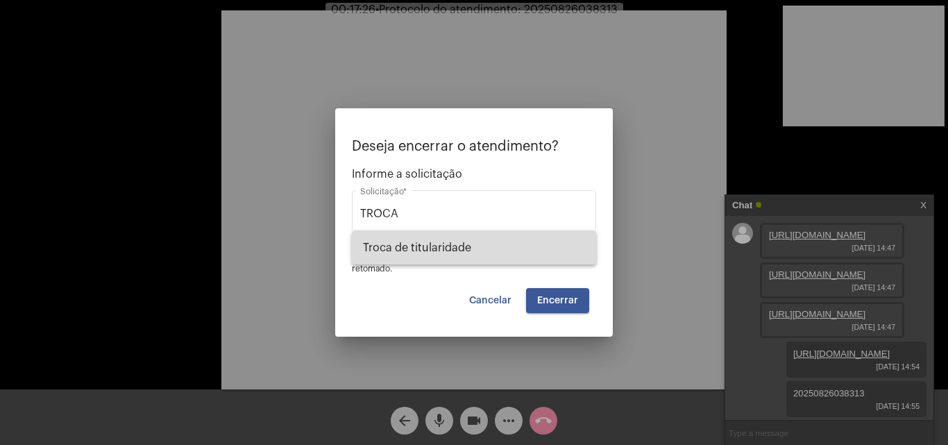
click at [470, 249] on span "Troca de titularidade" at bounding box center [474, 247] width 222 height 33
type input "Troca de titularidade"
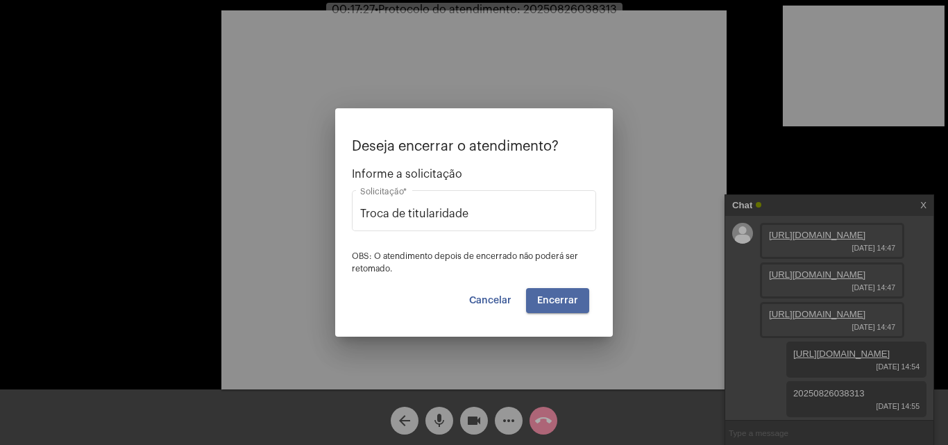
click at [552, 291] on button "Encerrar" at bounding box center [557, 300] width 63 height 25
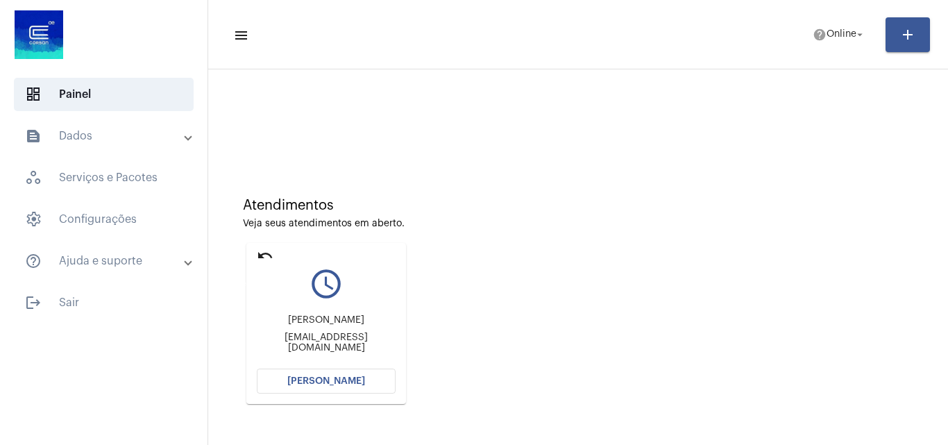
click at [260, 250] on mat-icon "undo" at bounding box center [265, 255] width 17 height 17
click at [259, 250] on mat-icon "undo" at bounding box center [265, 255] width 17 height 17
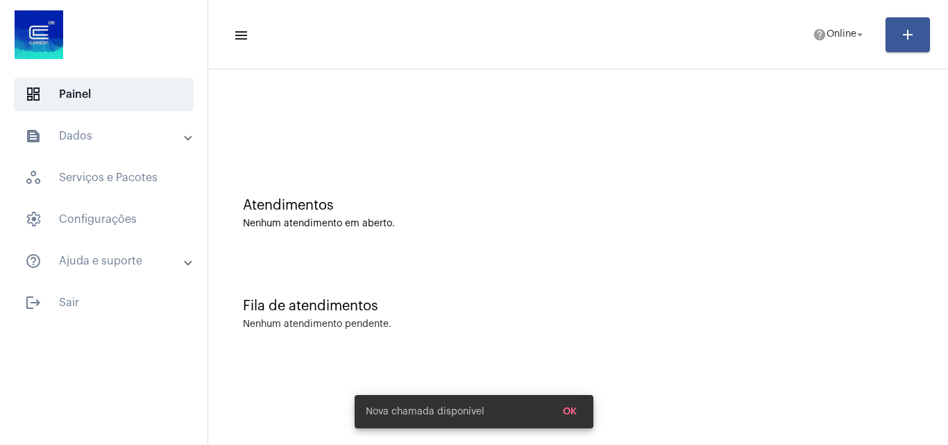
click at [840, 17] on mat-toolbar-row "menu help Online arrow_drop_down add" at bounding box center [578, 34] width 740 height 44
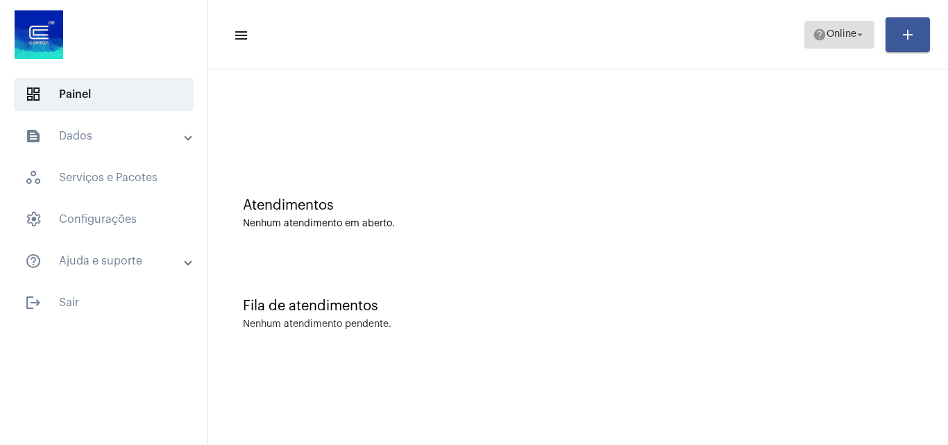
click at [824, 40] on span "help Online arrow_drop_down" at bounding box center [839, 34] width 53 height 25
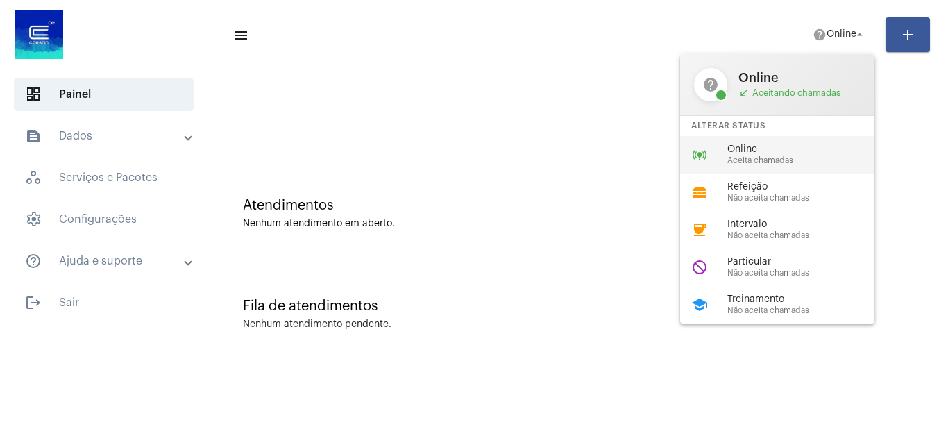
click at [770, 160] on span "Aceita chamadas" at bounding box center [806, 160] width 158 height 9
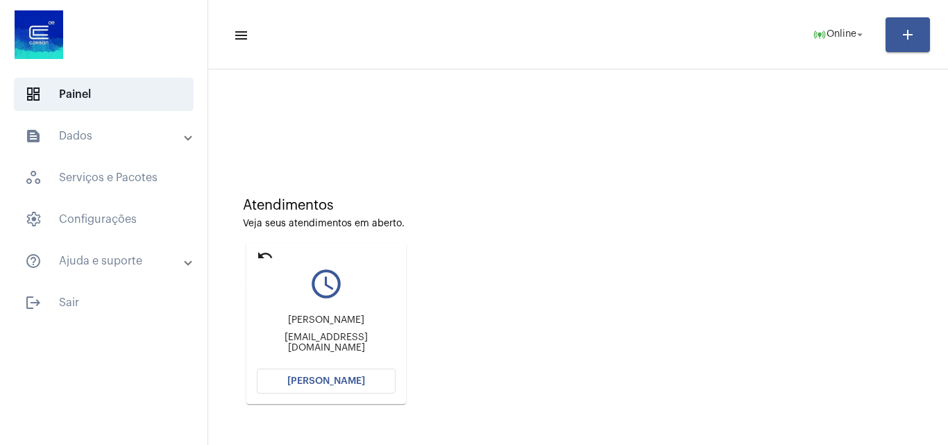
click at [264, 249] on mat-icon "undo" at bounding box center [265, 255] width 17 height 17
click at [337, 381] on span "[PERSON_NAME]" at bounding box center [326, 381] width 78 height 10
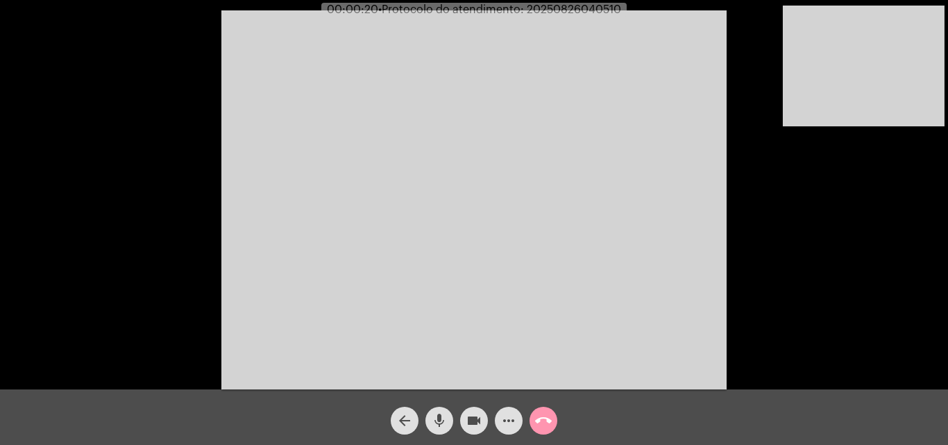
click at [840, 321] on div "Acessando Câmera e Microfone..." at bounding box center [473, 197] width 945 height 389
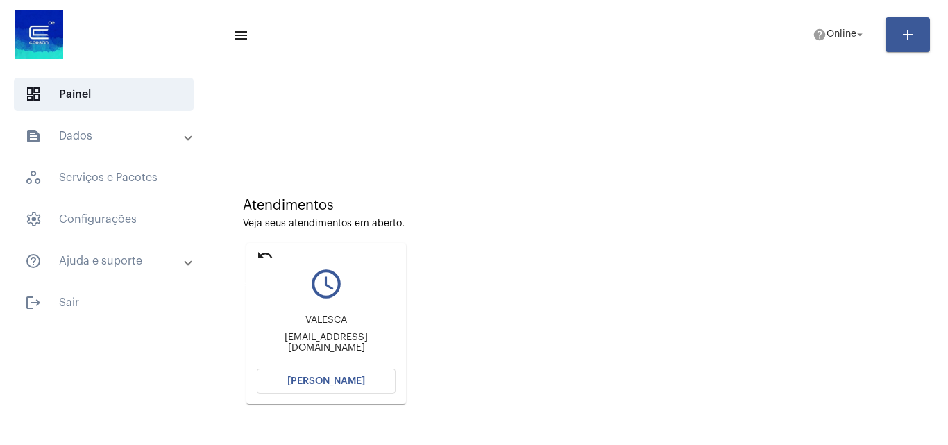
click at [272, 250] on mat-icon "undo" at bounding box center [265, 255] width 17 height 17
click at [350, 375] on button "[PERSON_NAME]" at bounding box center [326, 380] width 139 height 25
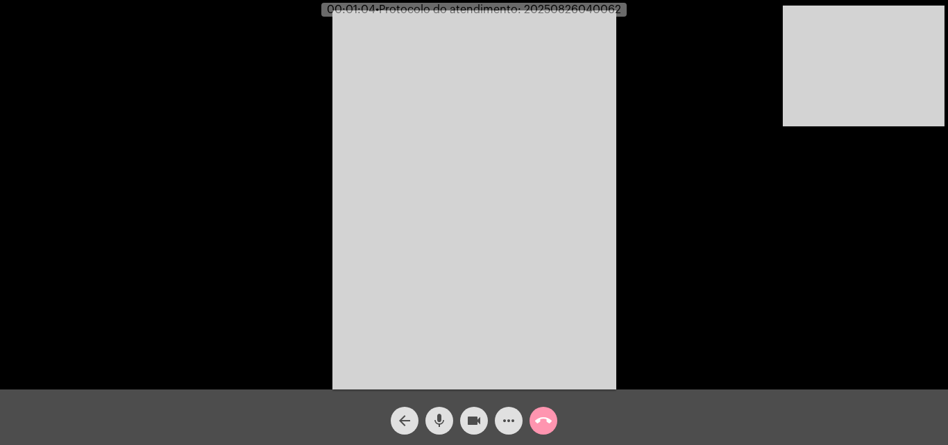
click at [730, 66] on div "Acessando Câmera e Microfone..." at bounding box center [473, 197] width 945 height 389
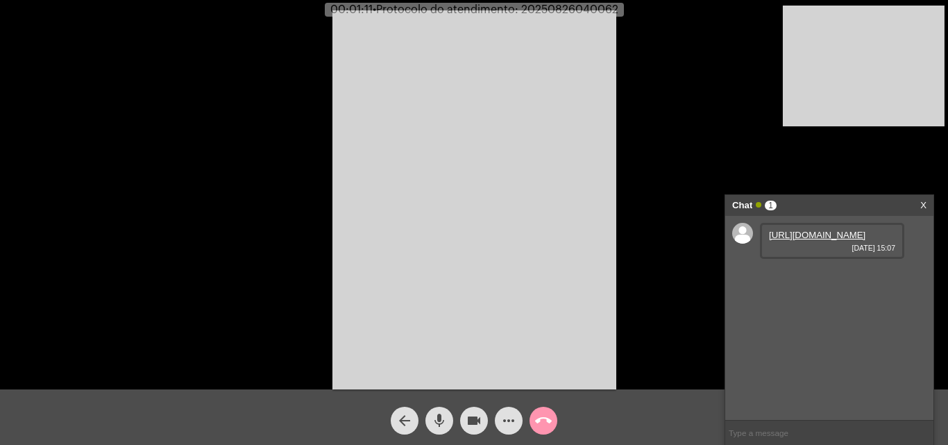
click at [808, 240] on link "https://neft-transfer-bucket.s3.amazonaws.com/temp-04a5a61e-6e55-7531-e1bc-2ccf…" at bounding box center [817, 235] width 96 height 10
click at [807, 280] on link "https://neft-transfer-bucket.s3.amazonaws.com/temp-6f803c73-d29a-f09e-ee43-0cc9…" at bounding box center [817, 274] width 96 height 10
click at [794, 319] on link "https://neft-transfer-bucket.s3.amazonaws.com/temp-f339355b-7489-a310-f667-99b2…" at bounding box center [817, 314] width 96 height 10
click at [662, 28] on div "Acessando Câmera e Microfone..." at bounding box center [473, 197] width 945 height 389
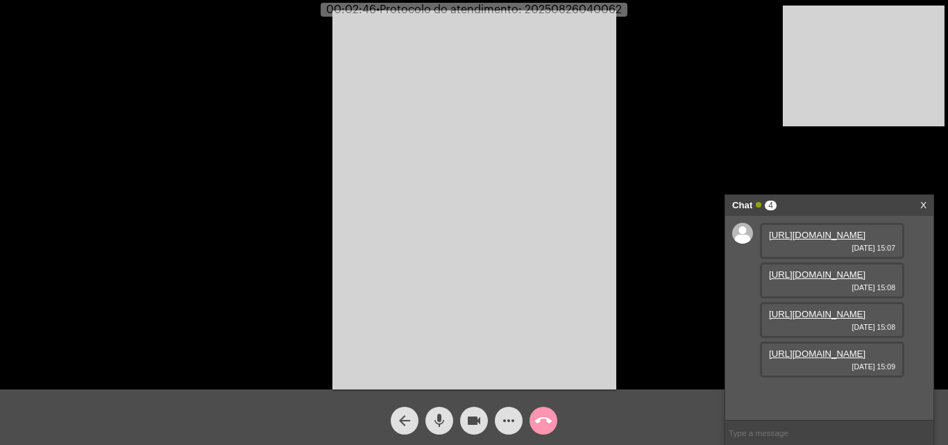
scroll to position [83, 0]
click at [831, 359] on link "https://neft-transfer-bucket.s3.amazonaws.com/temp-952c435a-6797-4624-d183-2d4c…" at bounding box center [817, 353] width 96 height 10
click at [443, 427] on mat-icon "mic" at bounding box center [439, 420] width 17 height 17
click at [443, 429] on span "mic_off" at bounding box center [439, 421] width 17 height 28
drag, startPoint x: 439, startPoint y: 410, endPoint x: 379, endPoint y: 321, distance: 108.0
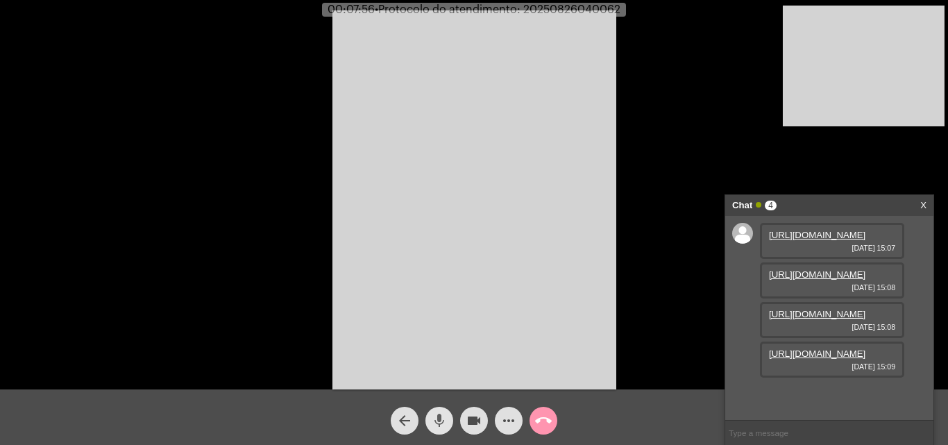
click at [439, 411] on span "mic" at bounding box center [439, 421] width 17 height 28
click at [437, 415] on mat-icon "mic_off" at bounding box center [439, 420] width 17 height 17
click at [838, 388] on link "https://neft-transfer-bucket.s3.amazonaws.com/temp-726b42eb-78fb-5de6-d0b4-bb28…" at bounding box center [817, 393] width 96 height 10
click at [561, 12] on span "• Protocolo do atendimento: 20250826040062" at bounding box center [497, 9] width 246 height 11
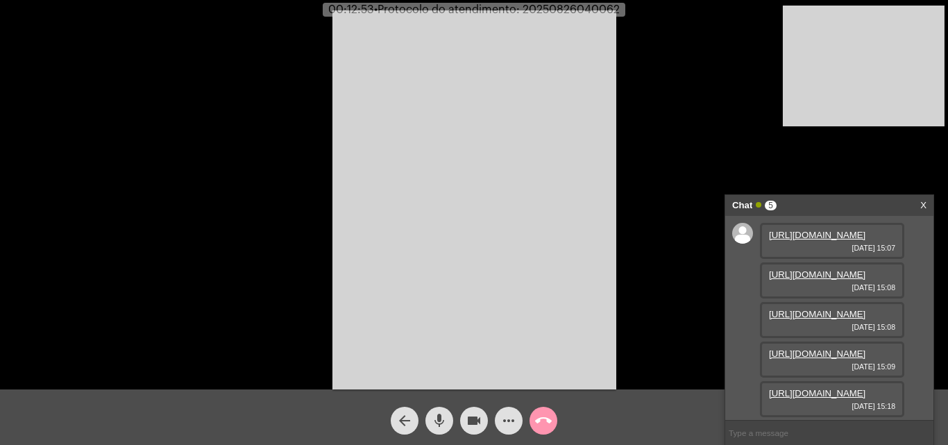
click at [561, 12] on span "• Protocolo do atendimento: 20250826040062" at bounding box center [497, 9] width 246 height 11
copy span "20250826040062"
click at [511, 419] on mat-icon "more_horiz" at bounding box center [508, 420] width 17 height 17
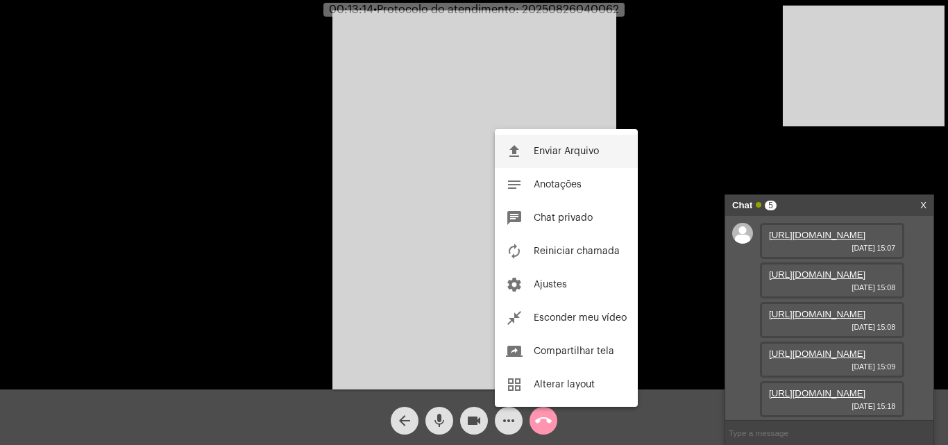
click at [527, 155] on button "file_upload Enviar Arquivo" at bounding box center [566, 151] width 143 height 33
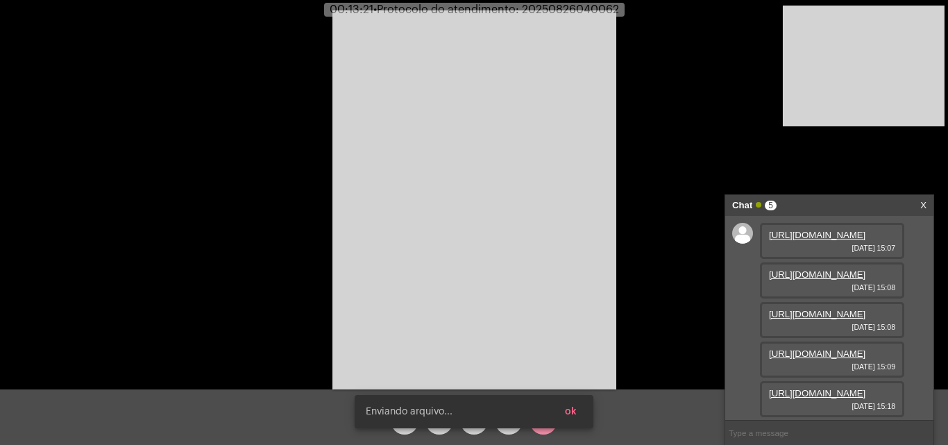
scroll to position [224, 0]
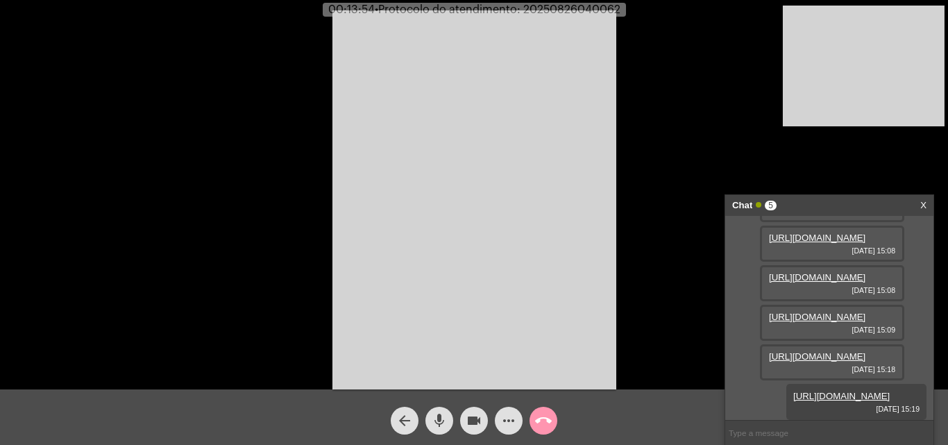
click at [436, 419] on mat-icon "mic" at bounding box center [439, 420] width 17 height 17
click at [440, 424] on mat-icon "mic_off" at bounding box center [439, 420] width 17 height 17
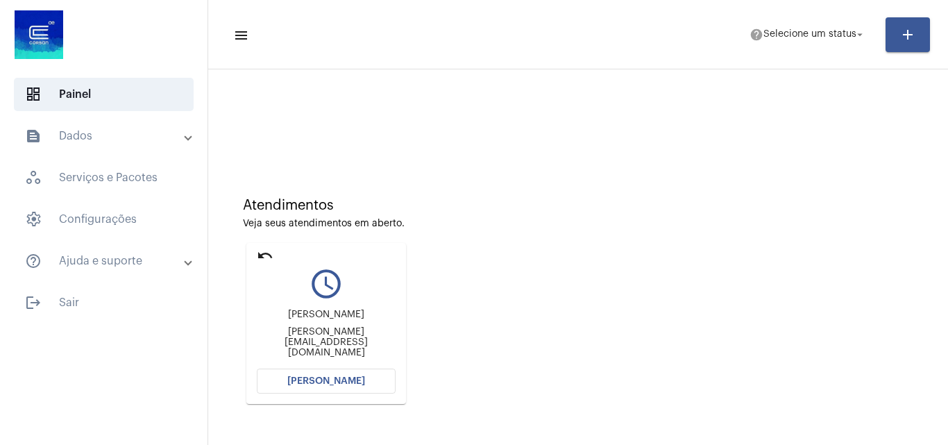
click at [339, 383] on span "[PERSON_NAME]" at bounding box center [326, 381] width 78 height 10
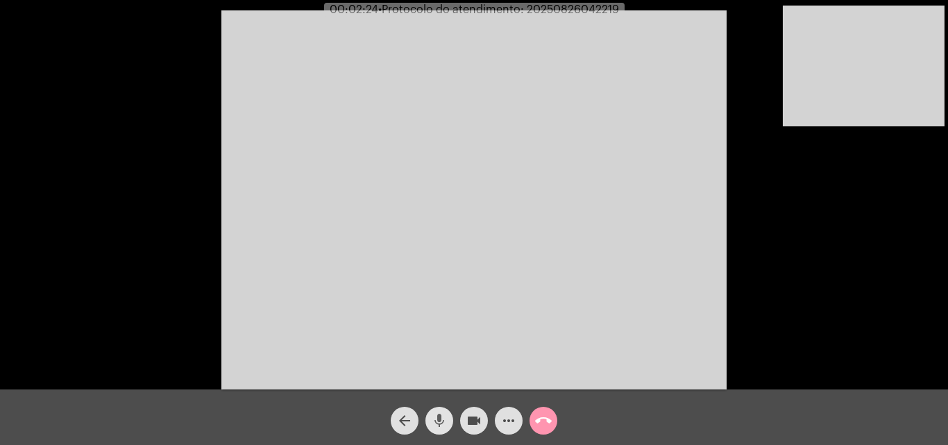
click at [446, 412] on mat-icon "mic" at bounding box center [439, 420] width 17 height 17
click at [463, 415] on button "videocam" at bounding box center [474, 421] width 28 height 28
click at [463, 415] on button "videocam_off" at bounding box center [474, 421] width 28 height 28
click at [429, 421] on button "mic_off" at bounding box center [439, 421] width 28 height 28
click at [442, 418] on mat-icon "mic" at bounding box center [439, 420] width 17 height 17
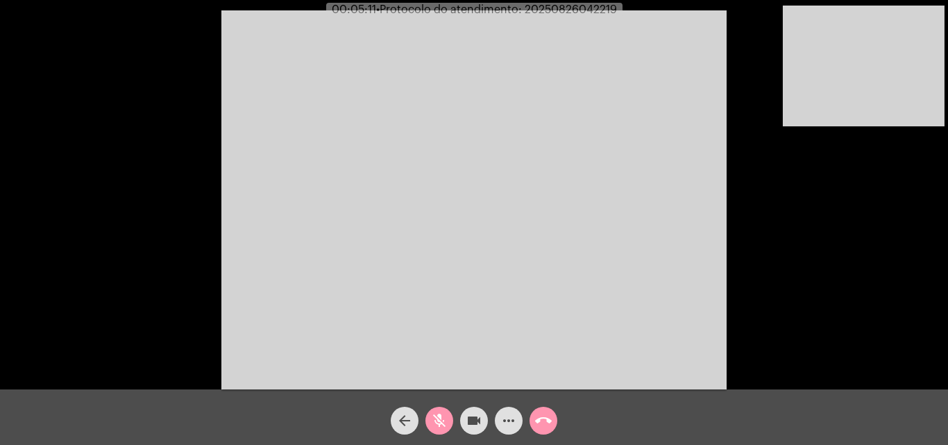
click at [482, 427] on mat-icon "videocam" at bounding box center [474, 420] width 17 height 17
click at [480, 427] on mat-icon "videocam_off" at bounding box center [474, 420] width 17 height 17
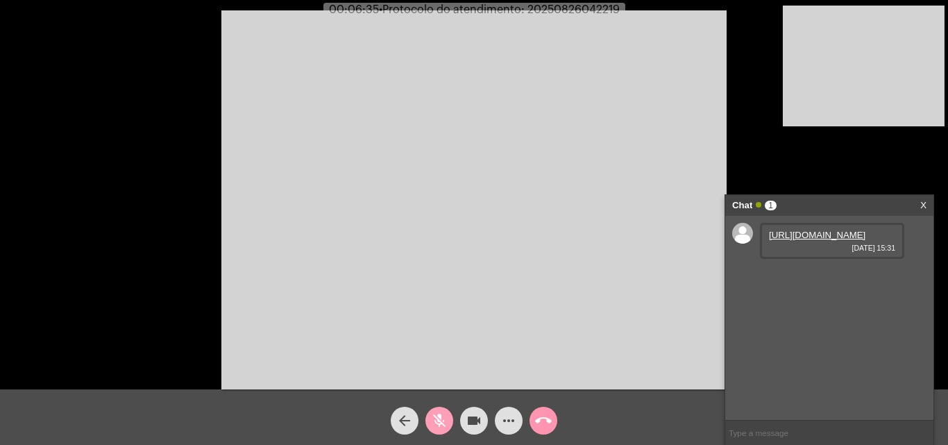
click at [439, 414] on mat-icon "mic_off" at bounding box center [439, 420] width 17 height 17
click at [797, 240] on link "[URL][DOMAIN_NAME]" at bounding box center [817, 235] width 96 height 10
click at [430, 424] on button "mic" at bounding box center [439, 421] width 28 height 28
click at [825, 280] on link "[URL][DOMAIN_NAME]" at bounding box center [817, 274] width 96 height 10
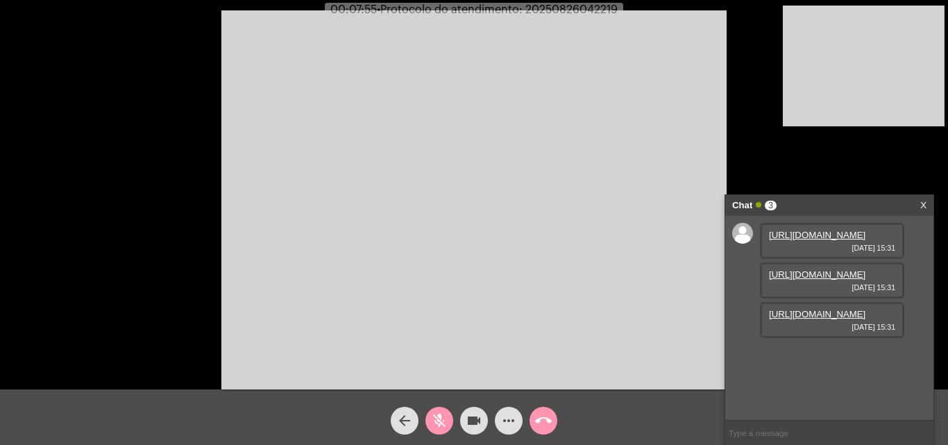
click at [817, 319] on link "[URL][DOMAIN_NAME]" at bounding box center [817, 314] width 96 height 10
click at [439, 423] on mat-icon "mic_off" at bounding box center [439, 420] width 17 height 17
click at [435, 416] on mat-icon "mic" at bounding box center [439, 420] width 17 height 17
click at [441, 423] on mat-icon "mic_off" at bounding box center [439, 420] width 17 height 17
click at [435, 422] on mat-icon "mic" at bounding box center [439, 420] width 17 height 17
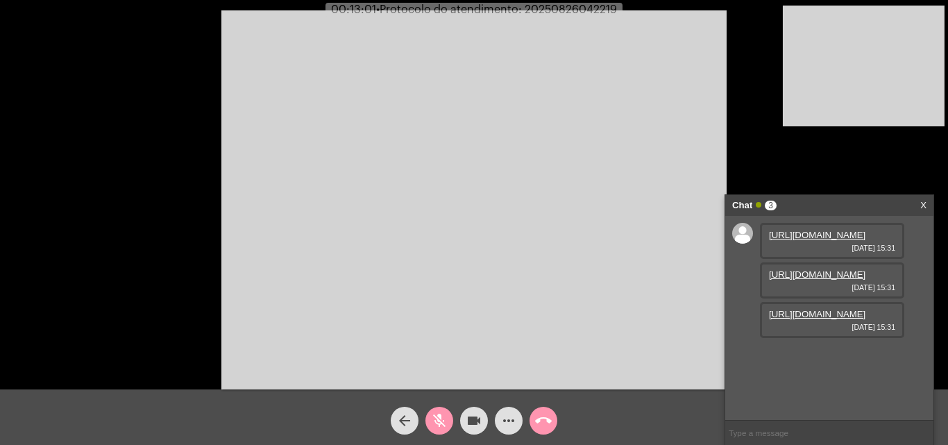
click at [430, 418] on button "mic_off" at bounding box center [439, 421] width 28 height 28
click at [505, 426] on mat-icon "more_horiz" at bounding box center [508, 420] width 17 height 17
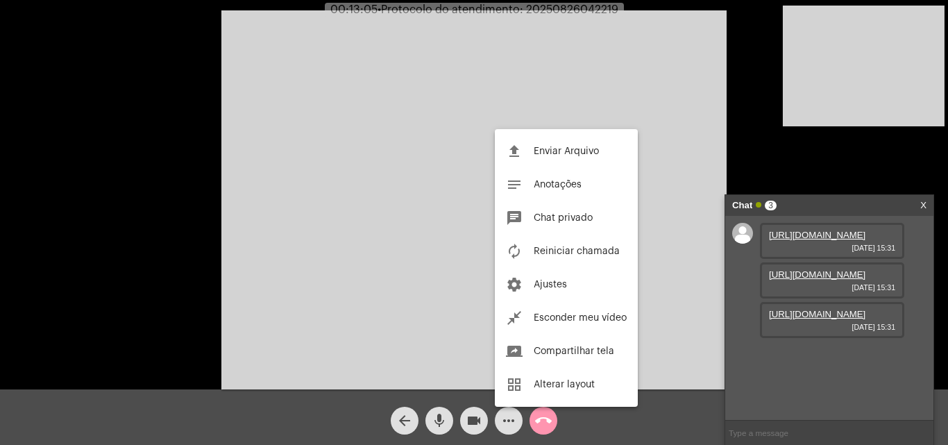
click at [547, 142] on button "file_upload Enviar Arquivo" at bounding box center [566, 151] width 143 height 33
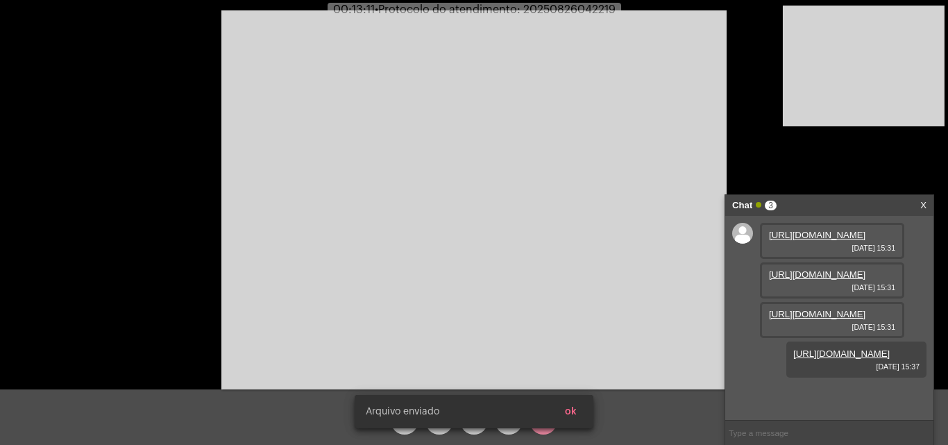
scroll to position [83, 0]
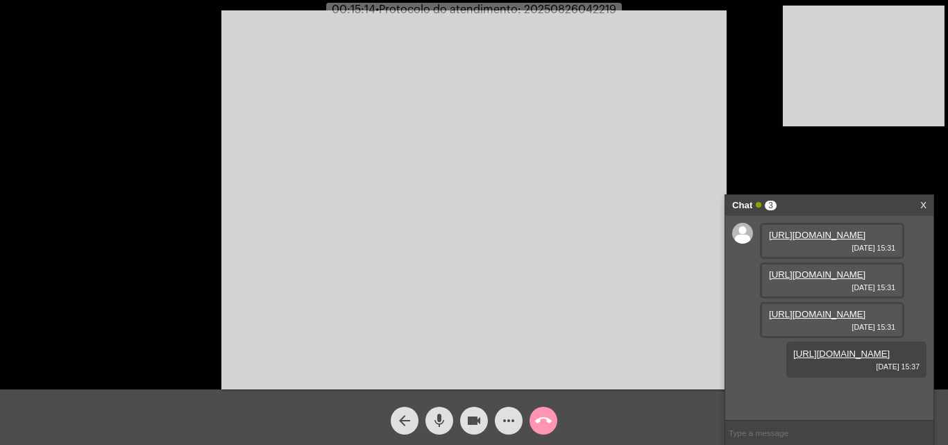
click at [598, 10] on span "• Protocolo do atendimento: 20250826042219" at bounding box center [495, 9] width 241 height 11
copy span "20250826042219"
click at [791, 428] on input "text" at bounding box center [829, 432] width 208 height 24
paste input "20250826042219"
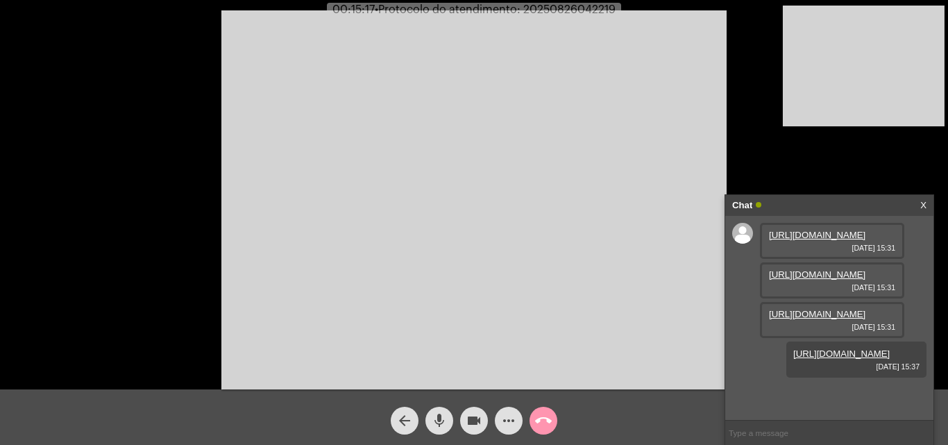
type input "20250826042219"
click at [538, 421] on mat-icon "call_end" at bounding box center [543, 420] width 17 height 17
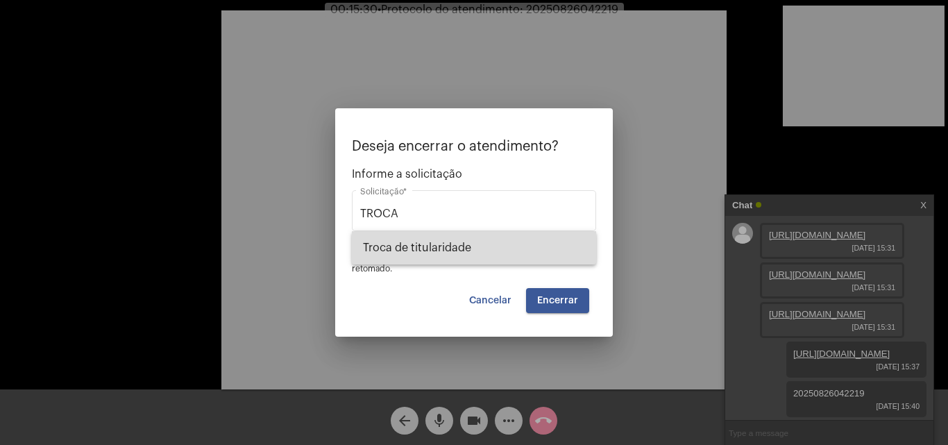
click at [463, 235] on span "Troca de titularidade" at bounding box center [474, 247] width 222 height 33
type input "Troca de titularidade"
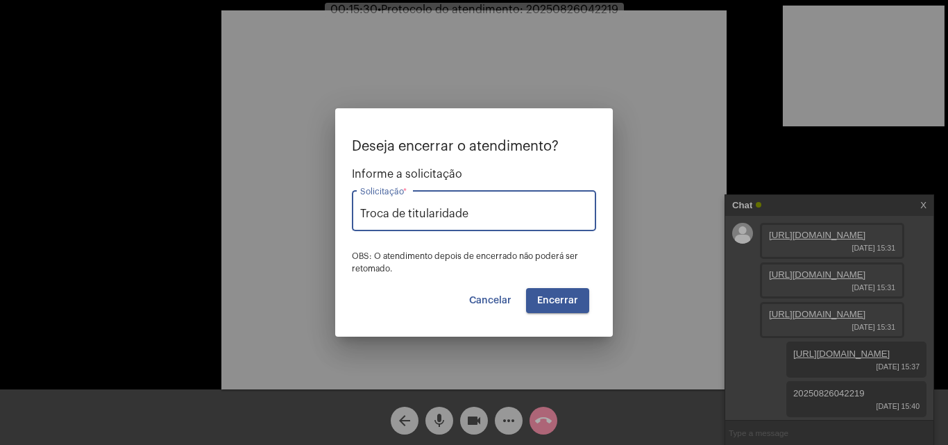
click at [541, 298] on span "Encerrar" at bounding box center [557, 301] width 41 height 10
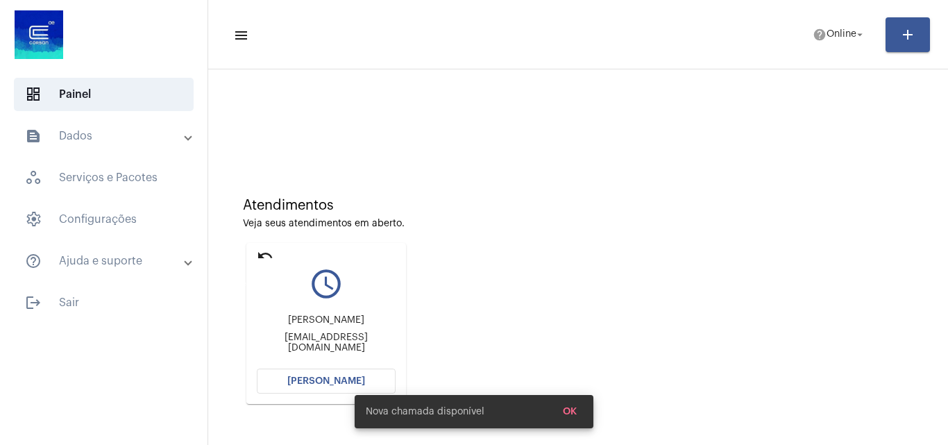
click at [272, 252] on mat-icon "undo" at bounding box center [265, 255] width 17 height 17
click at [270, 248] on mat-icon "undo" at bounding box center [265, 255] width 17 height 17
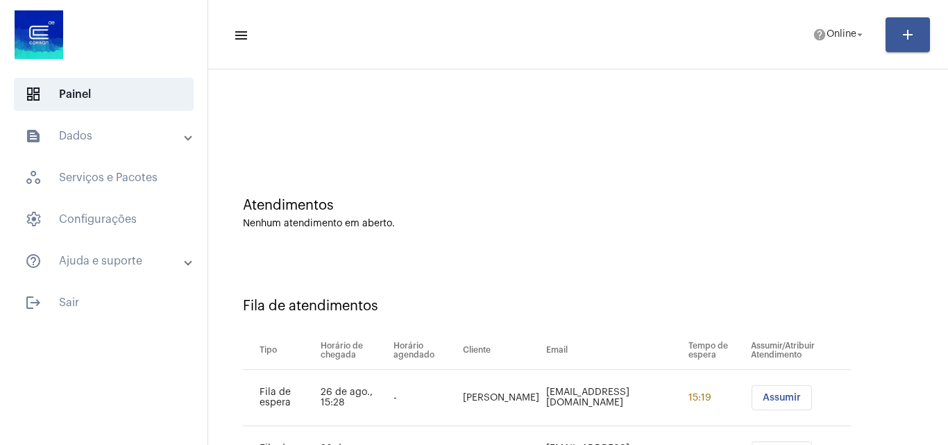
scroll to position [75, 0]
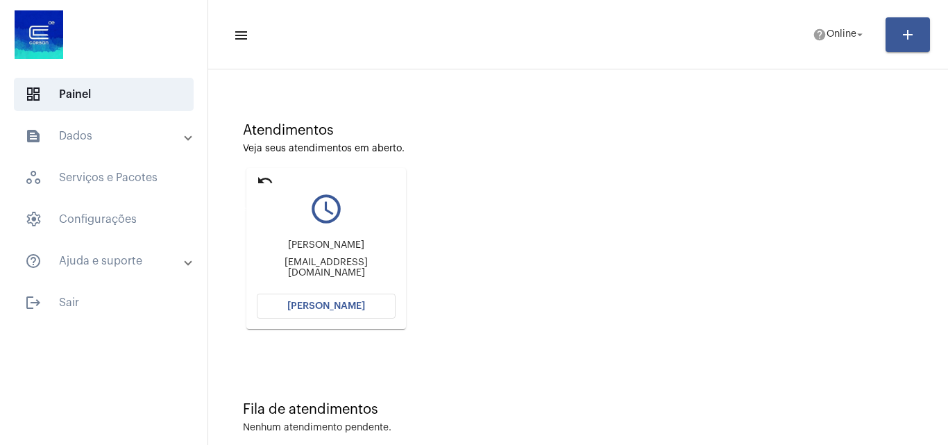
click at [268, 176] on mat-icon "undo" at bounding box center [265, 180] width 17 height 17
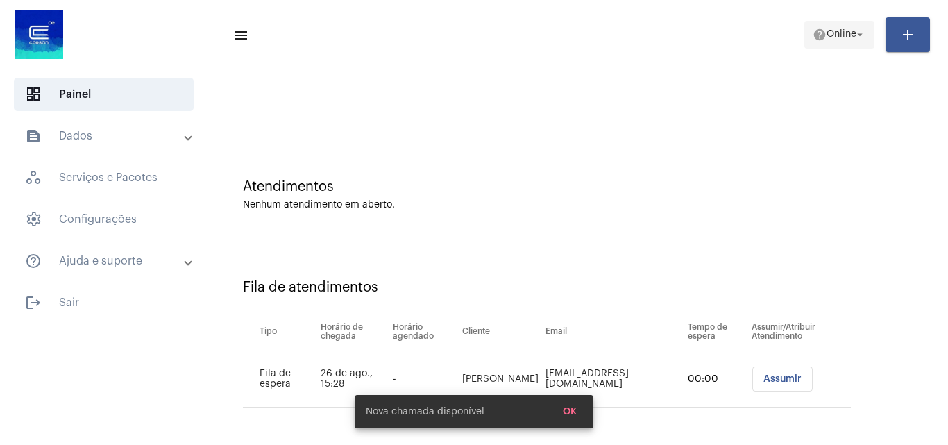
scroll to position [19, 0]
click at [828, 30] on span "Online" at bounding box center [841, 35] width 30 height 10
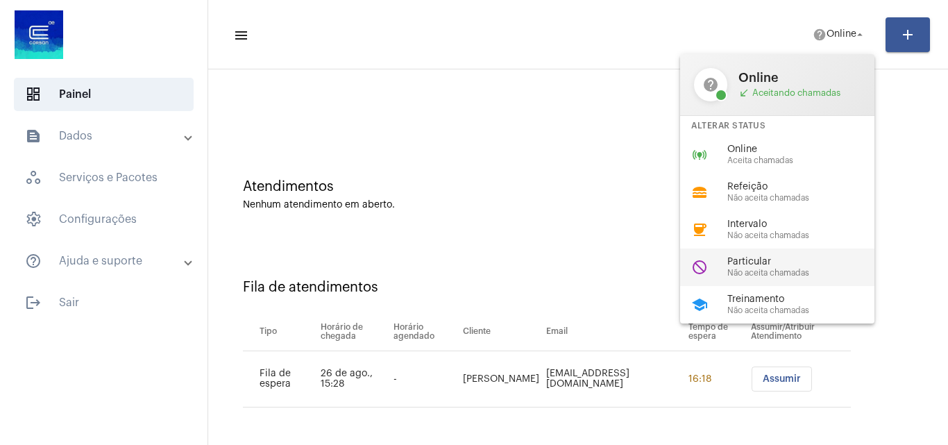
click at [782, 267] on div "Particular Não aceita chamadas" at bounding box center [806, 267] width 158 height 21
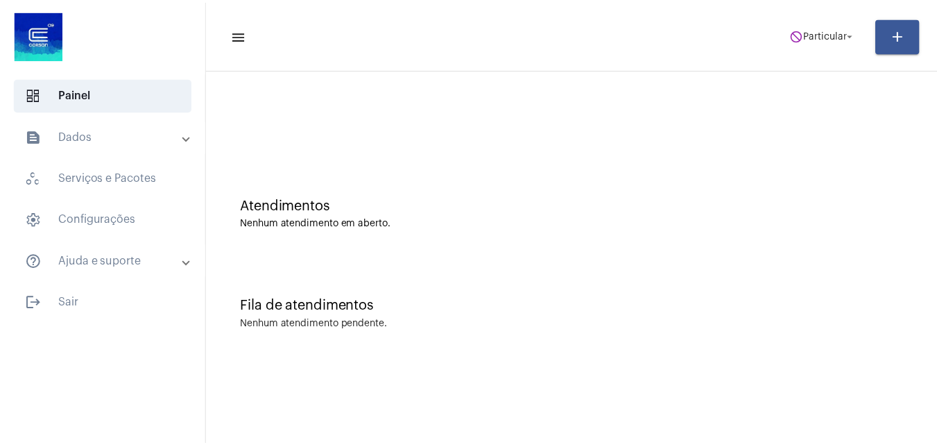
scroll to position [0, 0]
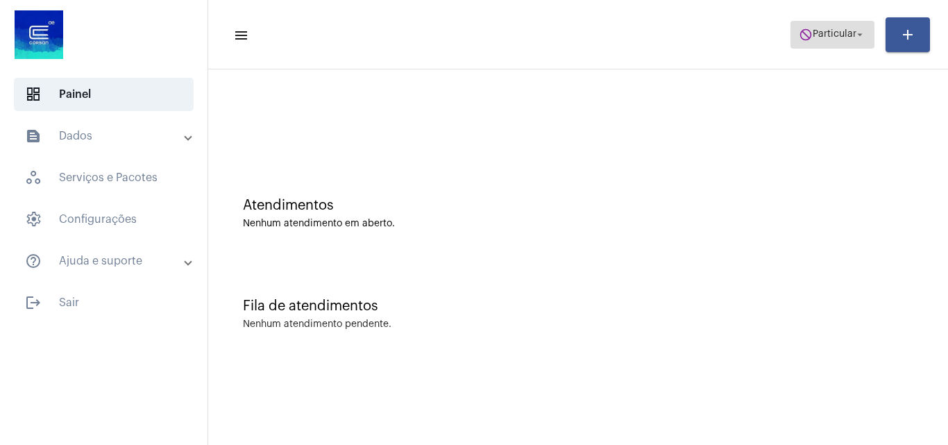
click at [844, 27] on span "do_not_disturb Particular arrow_drop_down" at bounding box center [832, 34] width 67 height 25
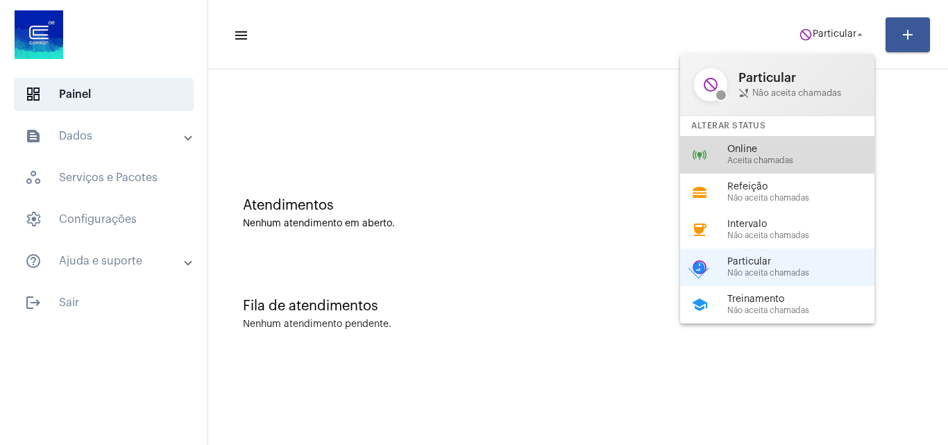
click at [766, 162] on span "Aceita chamadas" at bounding box center [806, 160] width 158 height 9
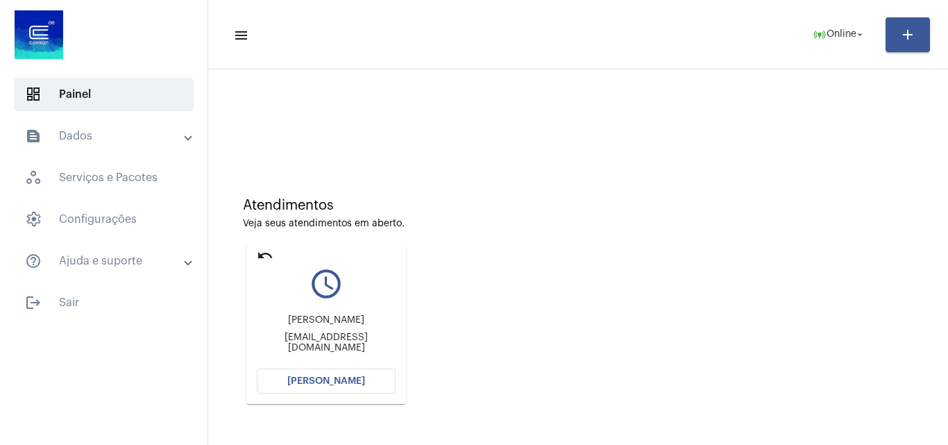
click at [266, 256] on mat-icon "undo" at bounding box center [265, 255] width 17 height 17
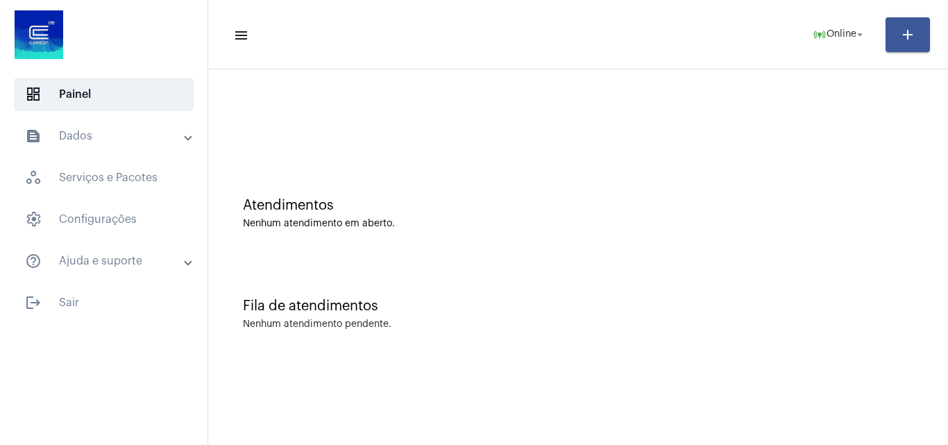
click at [470, 161] on div "Atendimentos Nenhum atendimento em aberto." at bounding box center [578, 206] width 726 height 101
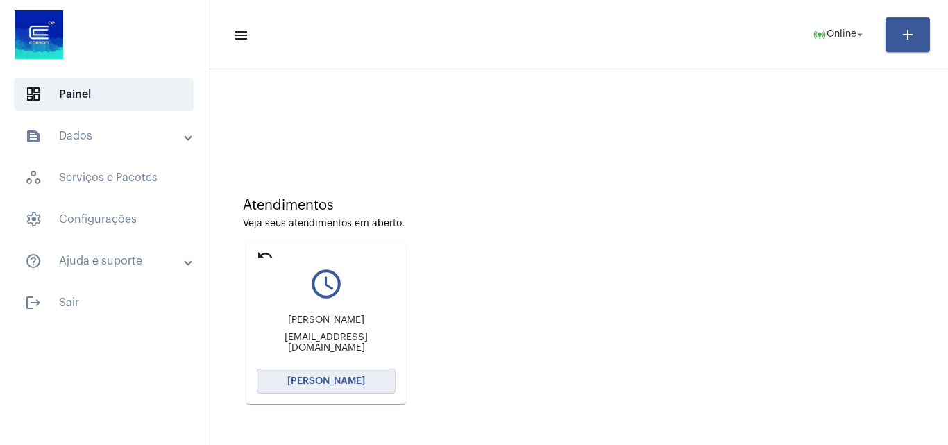
click at [329, 384] on span "[PERSON_NAME]" at bounding box center [326, 381] width 78 height 10
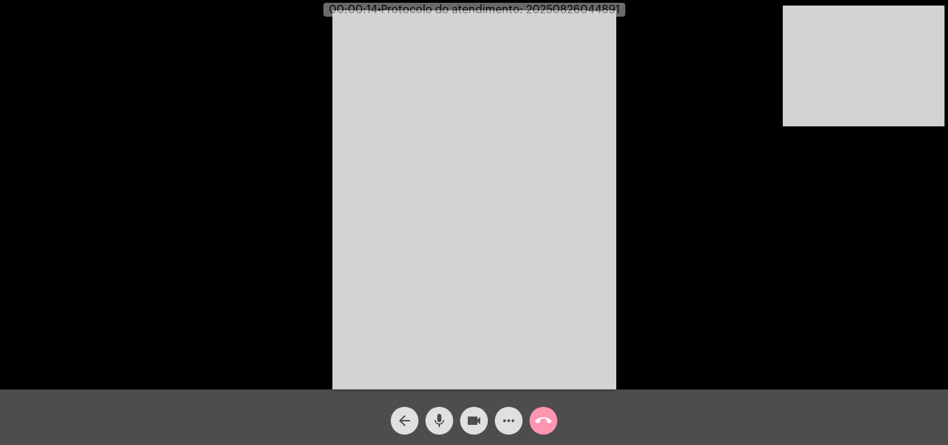
click at [784, 325] on div "Acessando Câmera e Microfone..." at bounding box center [473, 197] width 945 height 389
click at [443, 418] on mat-icon "mic" at bounding box center [439, 420] width 17 height 17
click at [473, 417] on mat-icon "videocam" at bounding box center [474, 420] width 17 height 17
click at [472, 426] on mat-icon "videocam_off" at bounding box center [474, 420] width 17 height 17
click at [450, 421] on button "mic_off" at bounding box center [439, 421] width 28 height 28
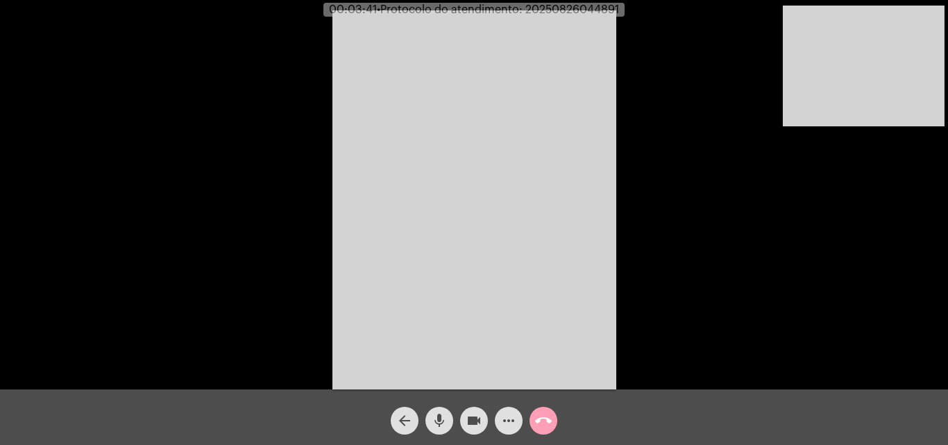
click at [544, 418] on mat-icon "call_end" at bounding box center [543, 420] width 17 height 17
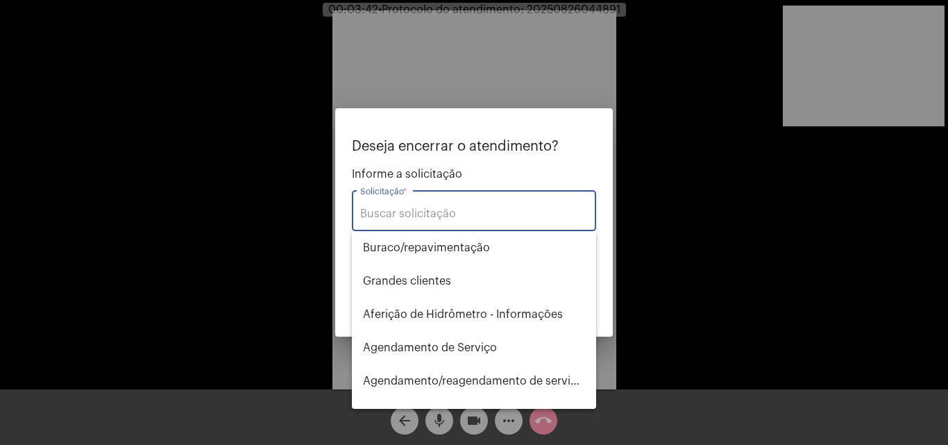
click at [416, 216] on input "Solicitação *" at bounding box center [474, 213] width 228 height 12
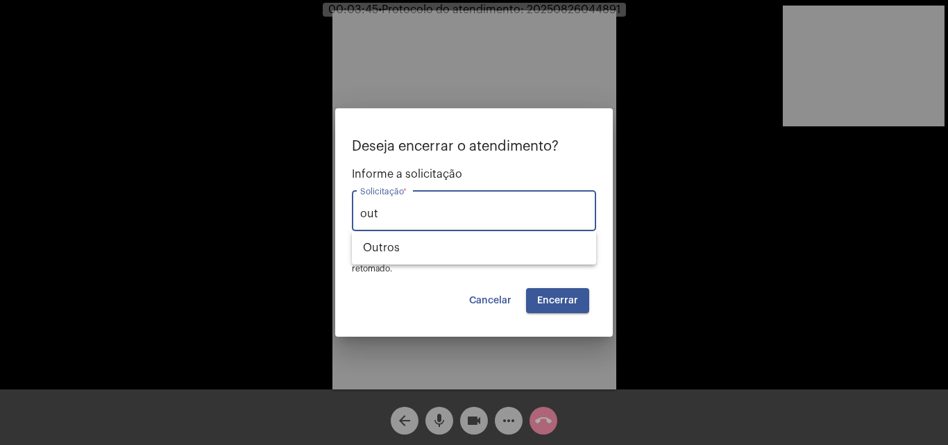
click at [448, 269] on div "Deseja encerrar o atendimento? Informe a solicitação out Solicitação * OBS: O a…" at bounding box center [474, 206] width 244 height 135
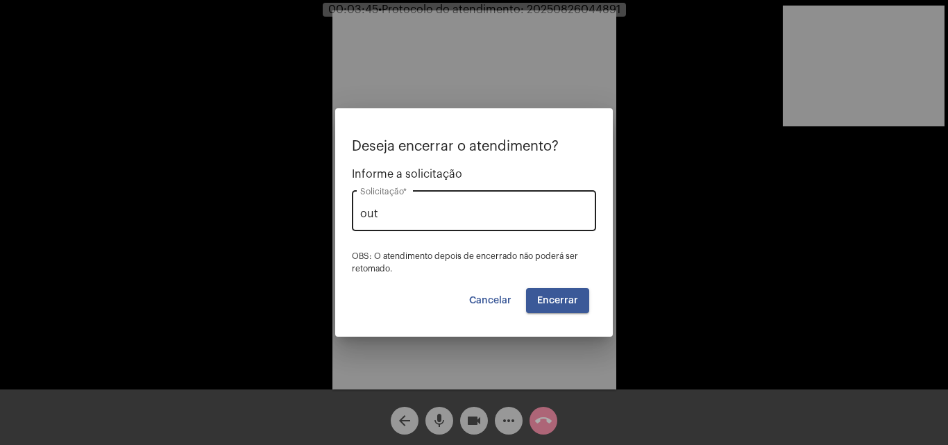
click at [420, 208] on input "out" at bounding box center [474, 213] width 228 height 12
click at [428, 226] on div "out Solicitação *" at bounding box center [474, 209] width 228 height 44
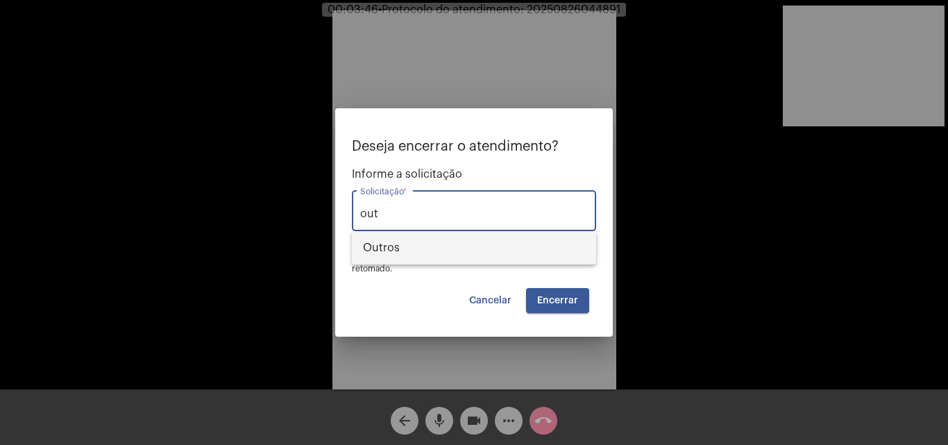
click at [448, 255] on span "Outros" at bounding box center [474, 247] width 222 height 33
type input "Outros"
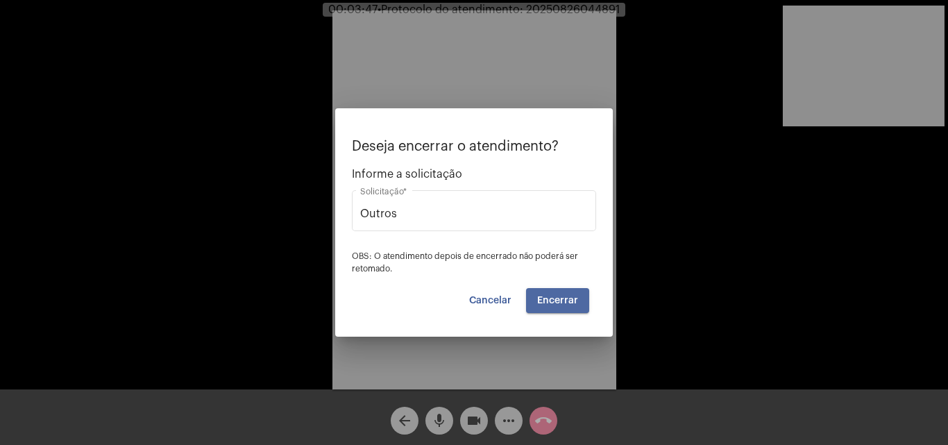
click at [558, 312] on button "Encerrar" at bounding box center [557, 300] width 63 height 25
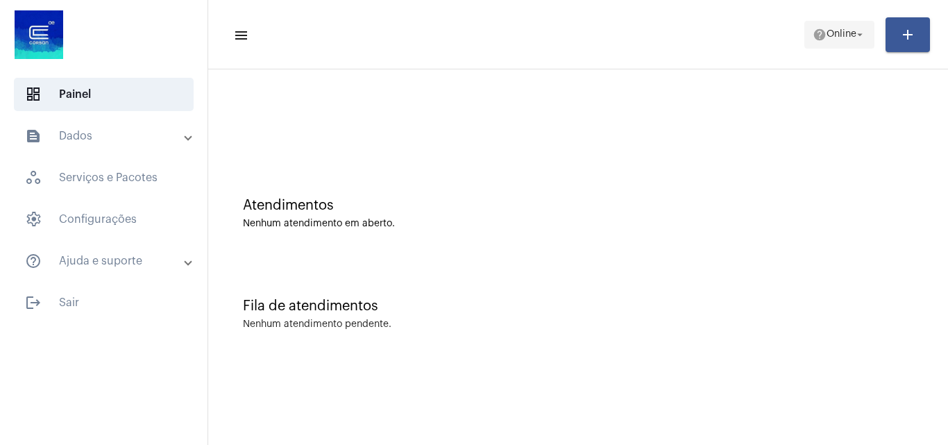
click at [856, 46] on span "help Online arrow_drop_down" at bounding box center [839, 34] width 53 height 25
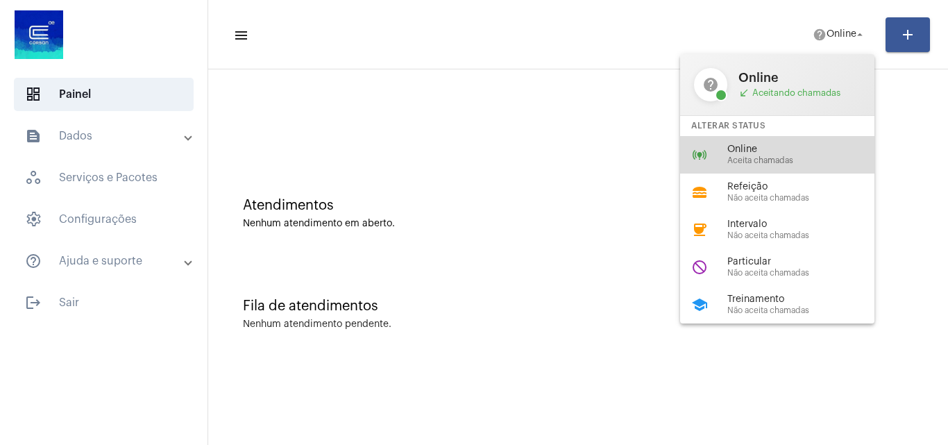
click at [808, 162] on span "Aceita chamadas" at bounding box center [806, 160] width 158 height 9
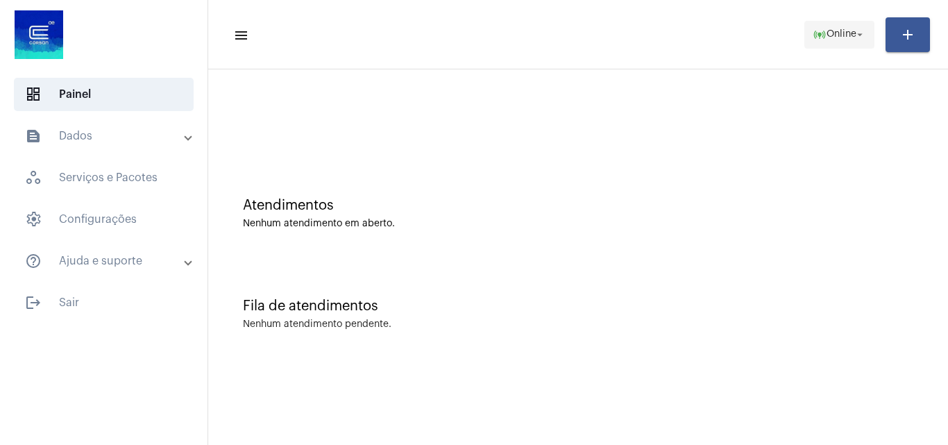
click at [844, 37] on span "Online" at bounding box center [841, 35] width 30 height 10
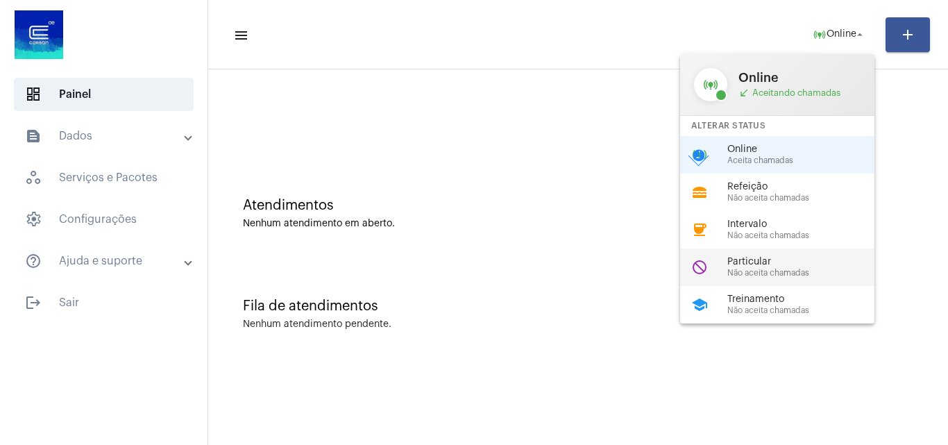
click at [777, 261] on span "Particular" at bounding box center [806, 262] width 158 height 10
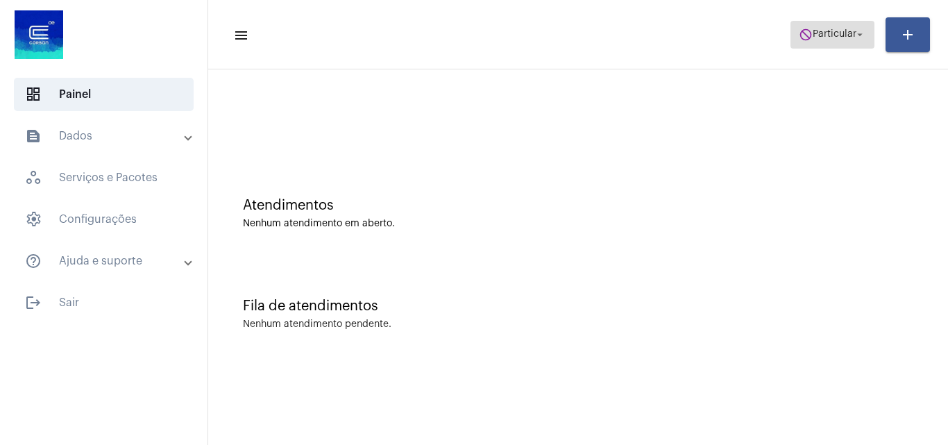
click at [840, 40] on span "do_not_disturb Particular arrow_drop_down" at bounding box center [832, 34] width 67 height 25
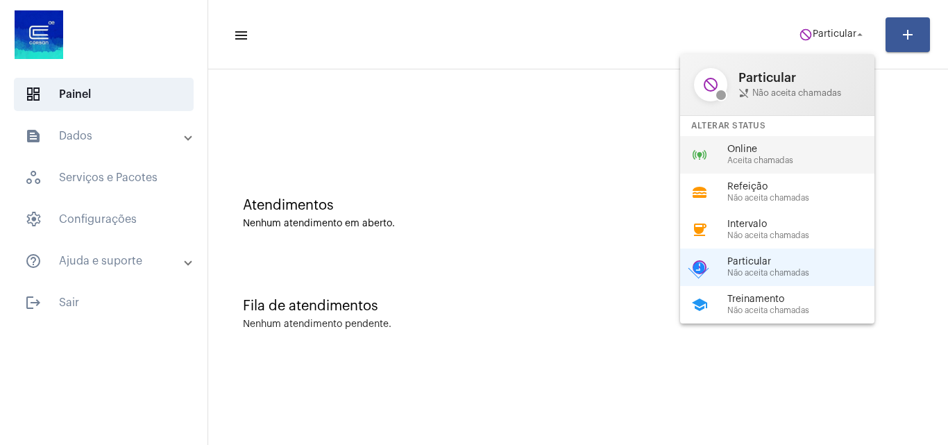
click at [770, 167] on div "online_prediction Online Aceita chamadas" at bounding box center [788, 154] width 216 height 37
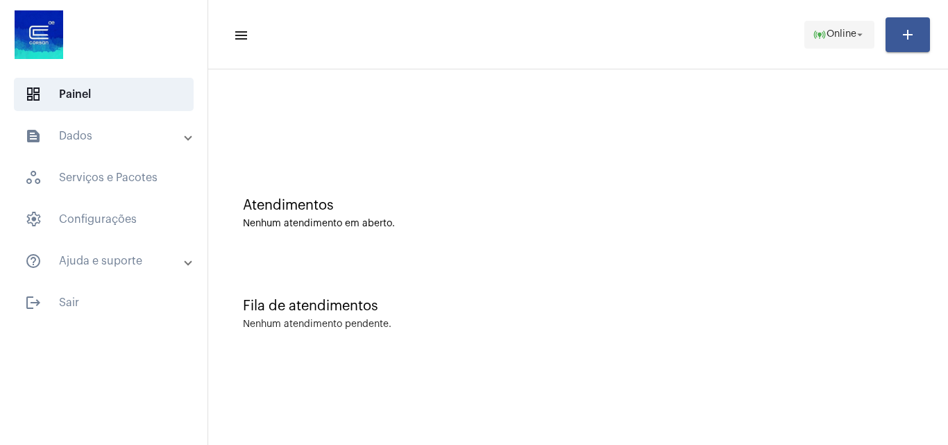
click at [840, 40] on span "online_prediction Online arrow_drop_down" at bounding box center [839, 34] width 53 height 25
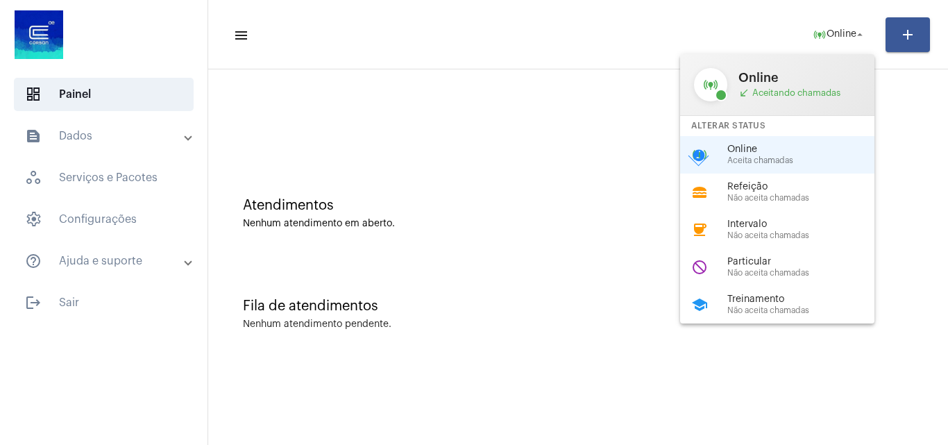
click at [70, 304] on div at bounding box center [474, 222] width 948 height 445
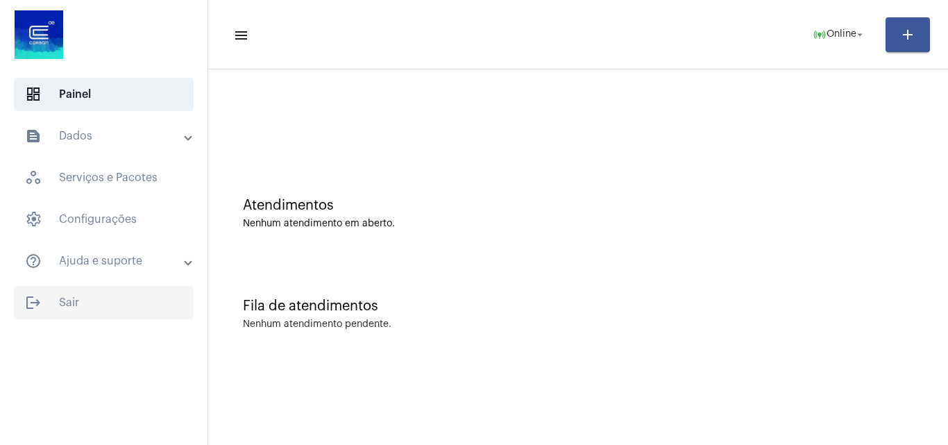
click at [80, 300] on span "logout Sair" at bounding box center [104, 302] width 180 height 33
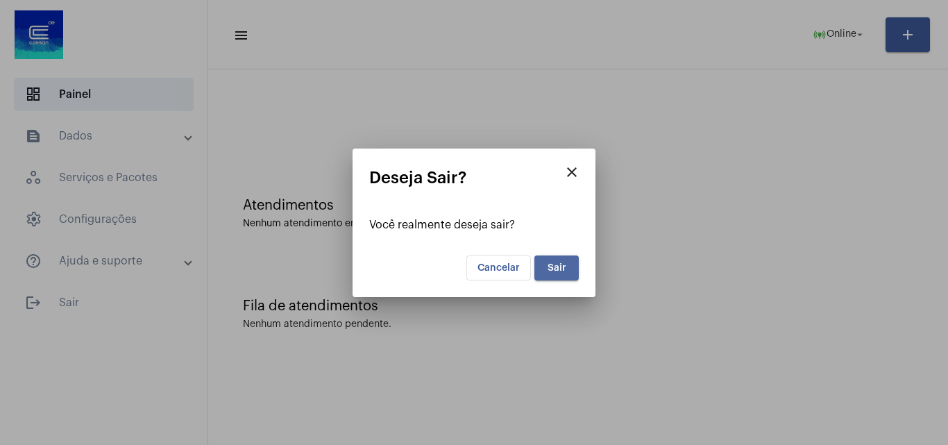
click at [561, 263] on span "Sair" at bounding box center [556, 268] width 19 height 10
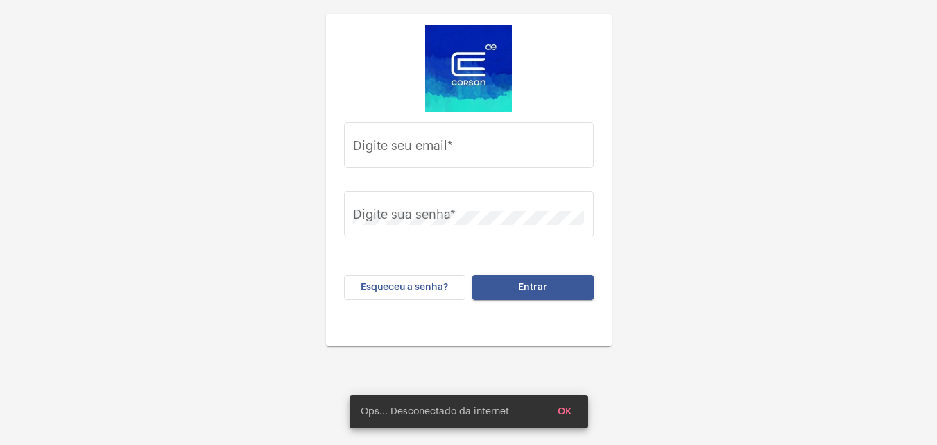
type input "[PERSON_NAME][EMAIL_ADDRESS][DOMAIN_NAME]"
